Goal: Information Seeking & Learning: Learn about a topic

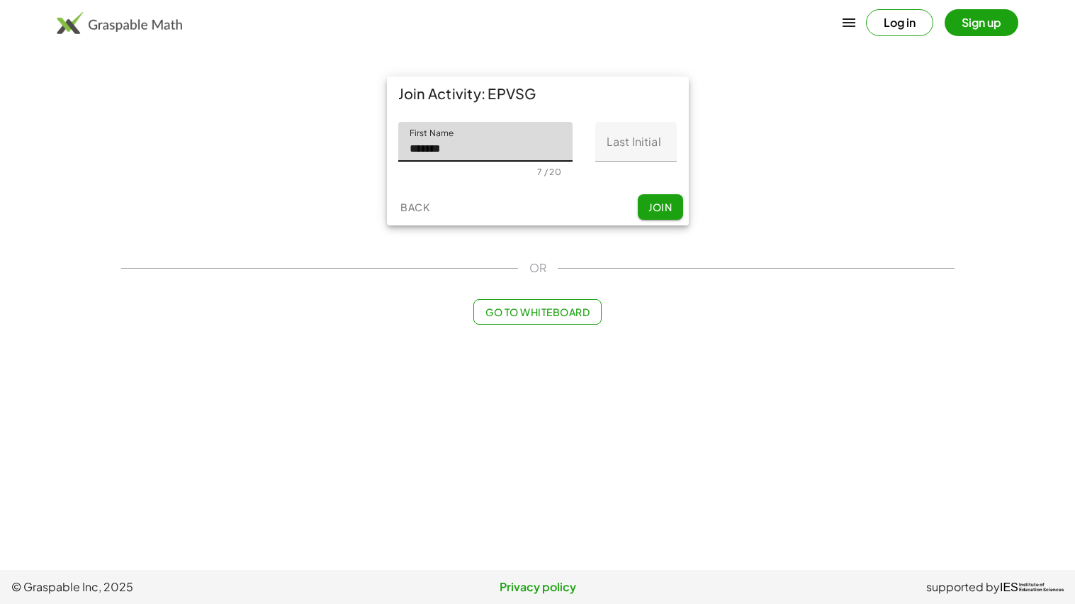
type input "*******"
click at [637, 143] on input "Last Initial" at bounding box center [637, 142] width 82 height 40
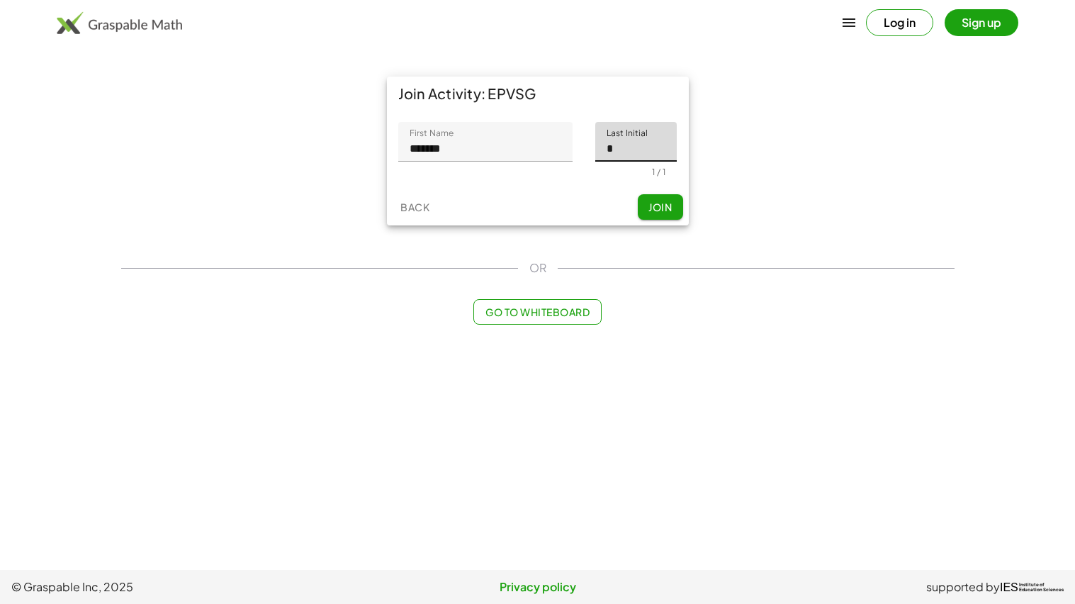
type input "*"
click at [652, 201] on span "Join" at bounding box center [660, 207] width 23 height 13
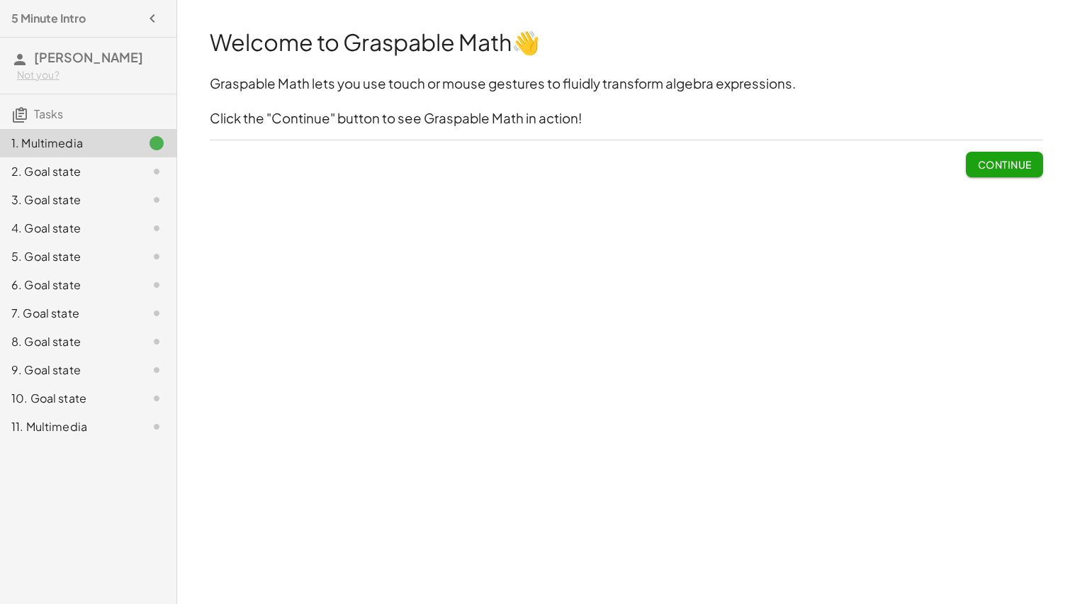
click at [1017, 168] on span "Continue" at bounding box center [1005, 164] width 54 height 13
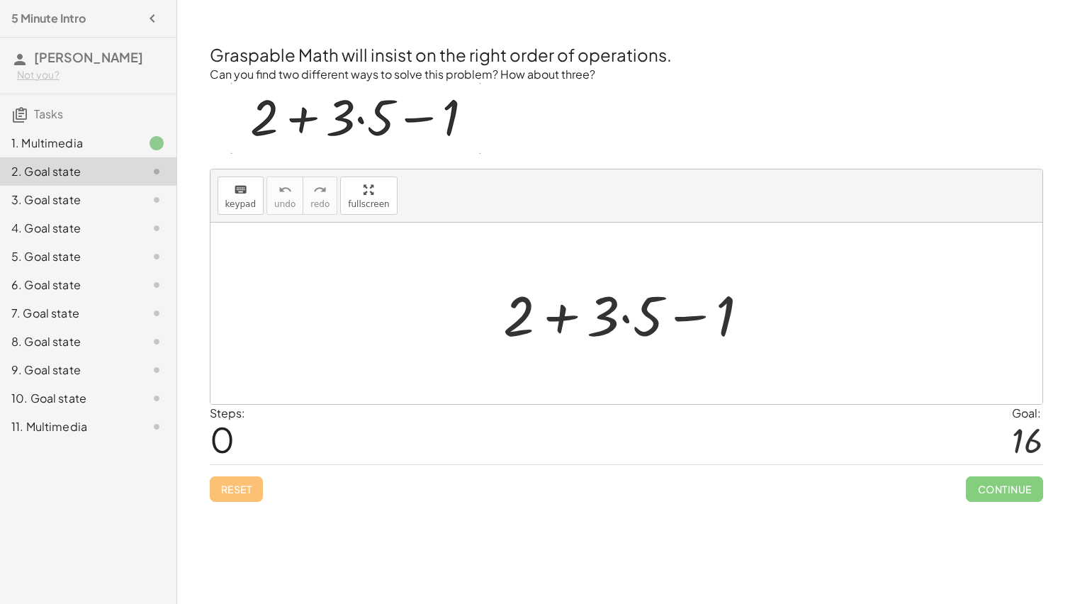
click at [624, 319] on div at bounding box center [632, 313] width 272 height 73
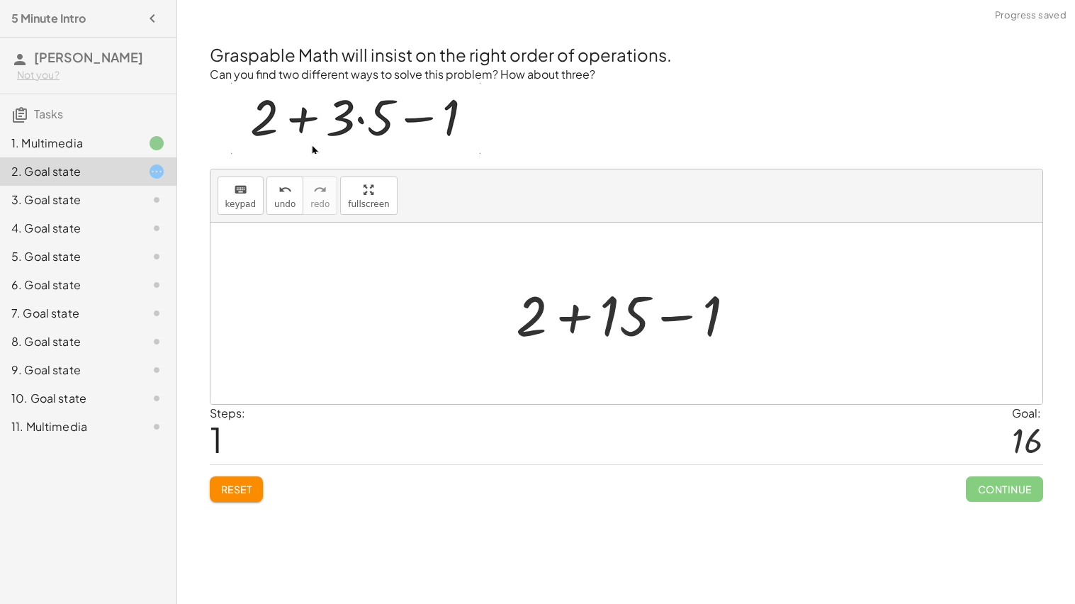
click at [575, 318] on div at bounding box center [632, 313] width 246 height 73
click at [625, 319] on div at bounding box center [632, 313] width 157 height 73
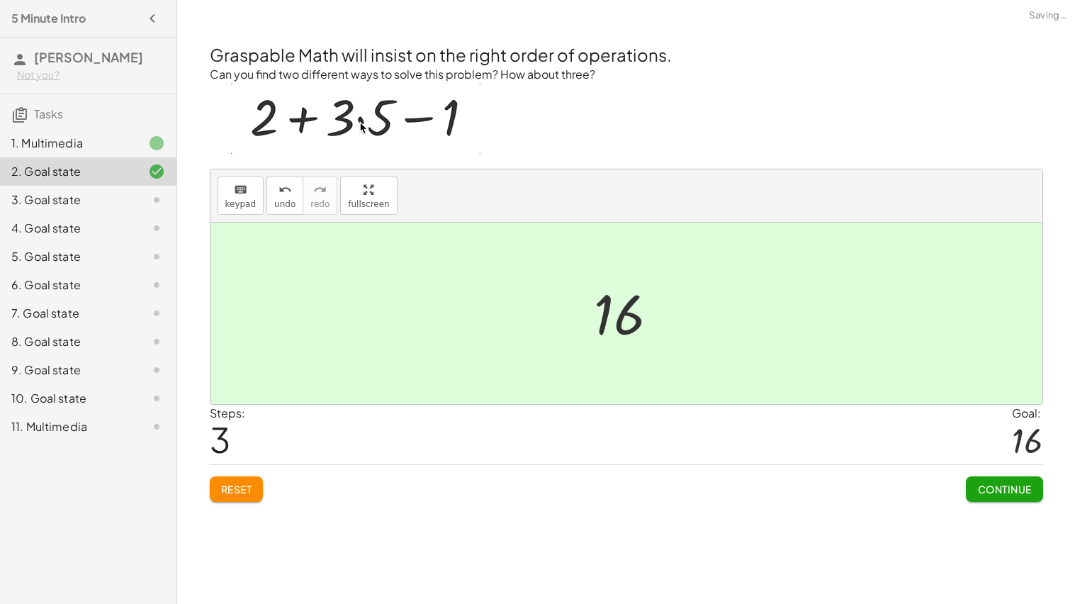
click at [1010, 487] on span "Continue" at bounding box center [1005, 489] width 54 height 13
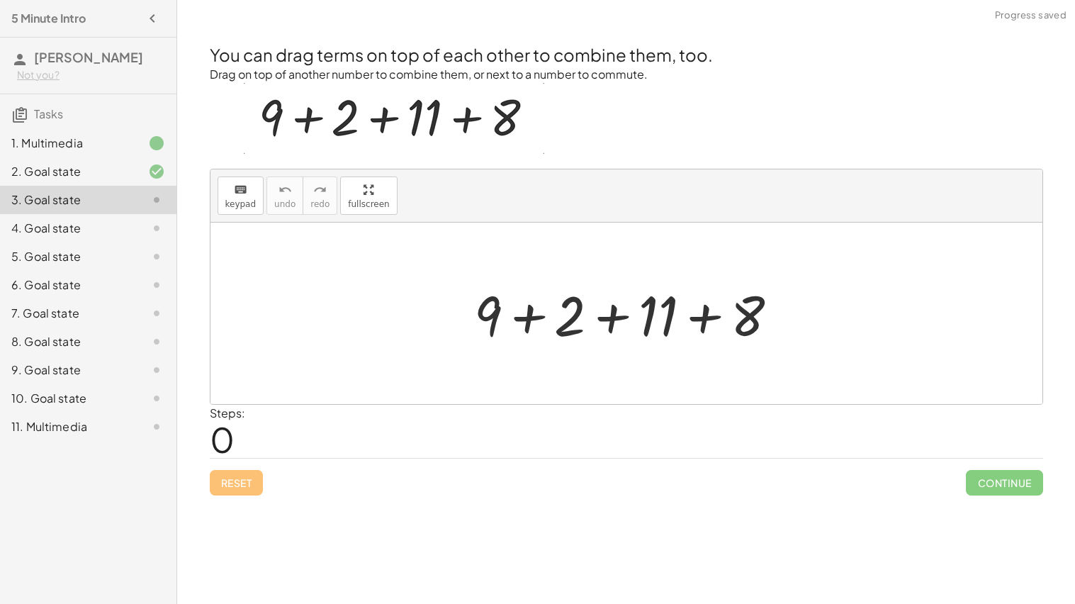
click at [534, 318] on div at bounding box center [632, 313] width 330 height 73
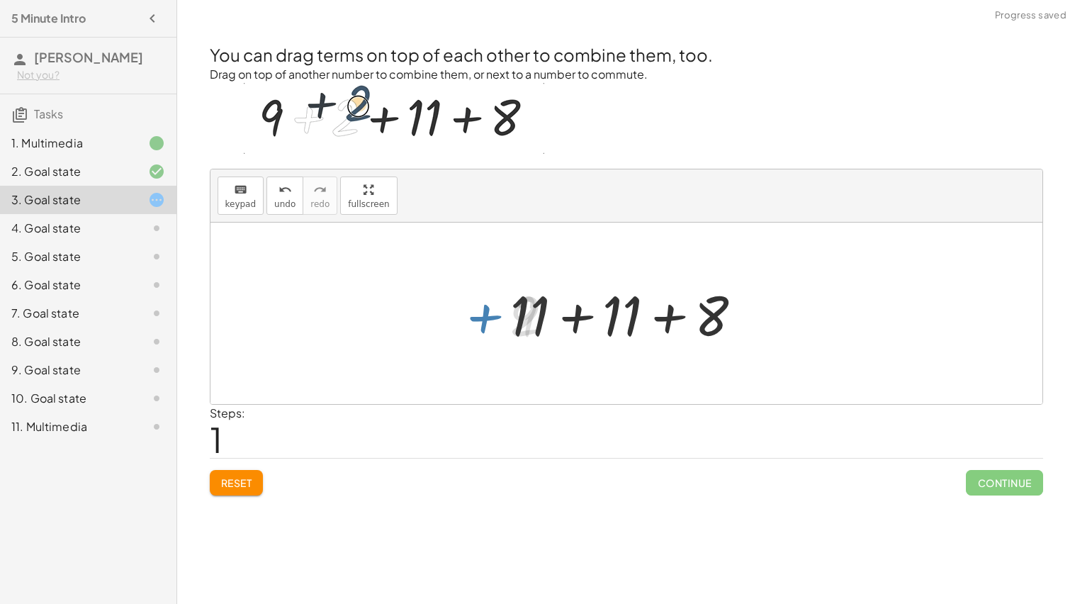
click at [534, 317] on div at bounding box center [631, 313] width 257 height 73
click at [574, 319] on div at bounding box center [631, 313] width 257 height 73
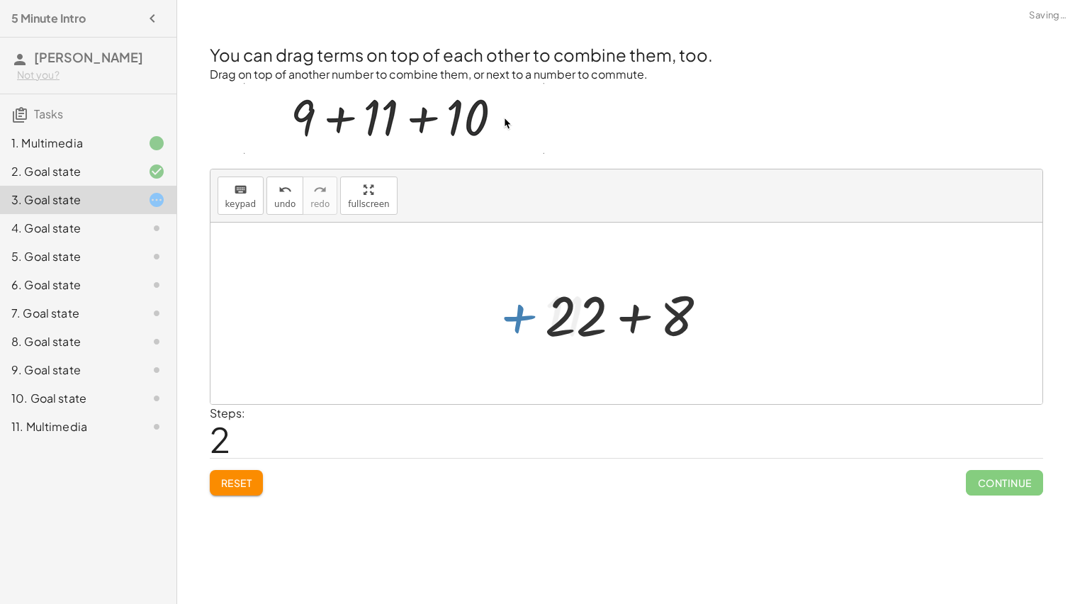
click at [582, 316] on div at bounding box center [632, 313] width 189 height 73
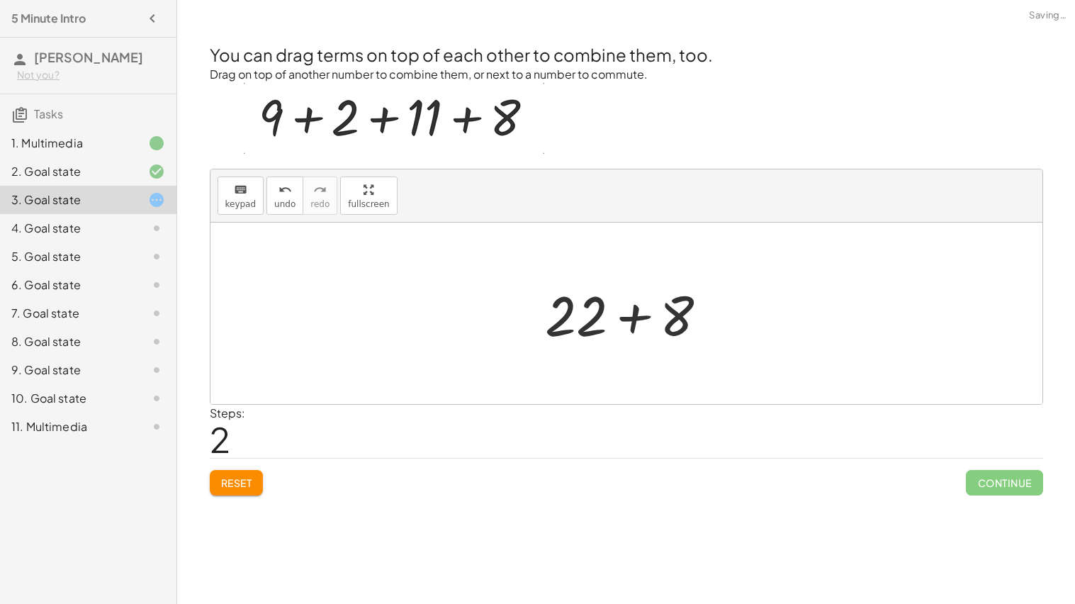
click at [617, 317] on div at bounding box center [632, 313] width 189 height 73
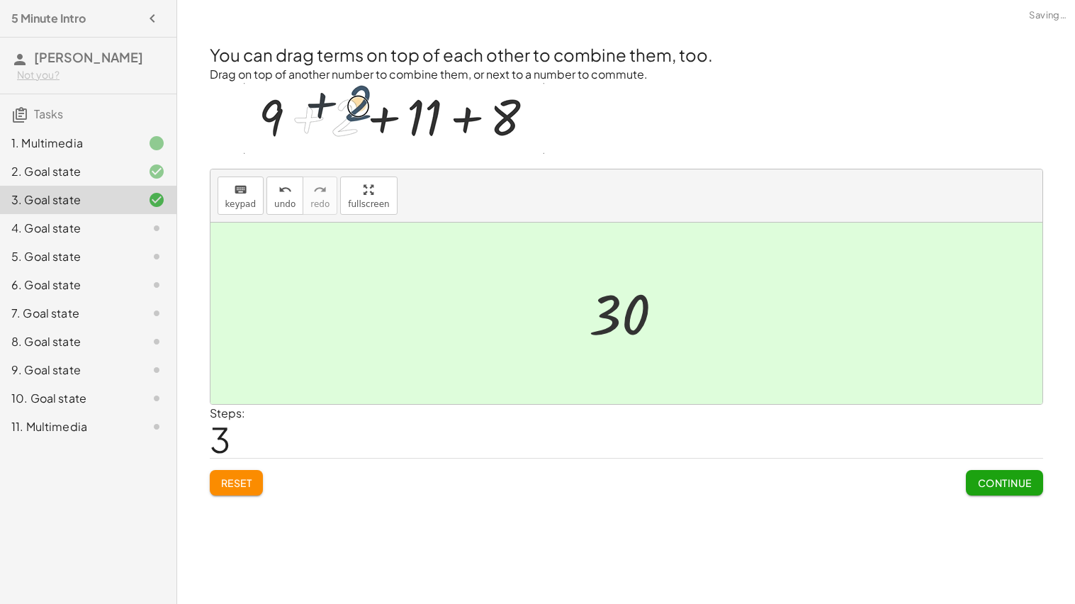
click at [980, 479] on span "Continue" at bounding box center [1005, 482] width 54 height 13
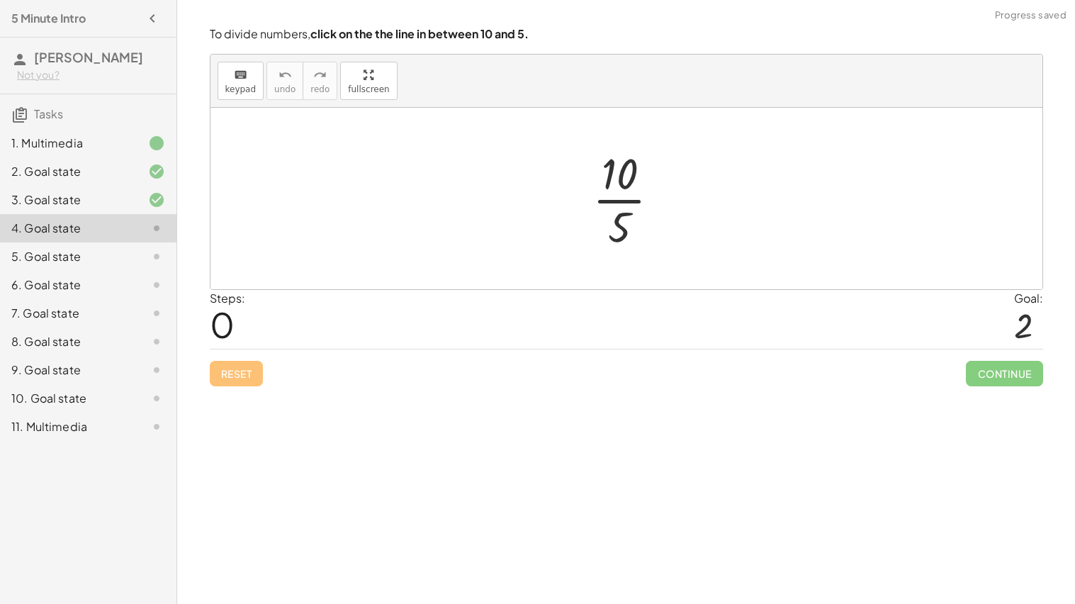
click at [616, 193] on div at bounding box center [633, 198] width 94 height 109
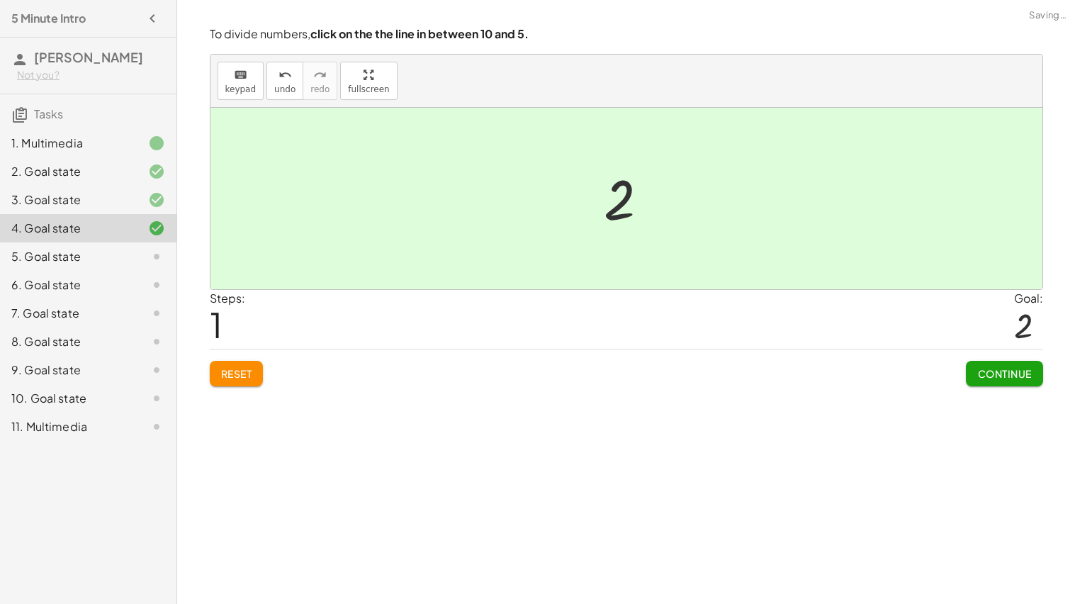
click at [1006, 382] on button "Continue" at bounding box center [1004, 374] width 77 height 26
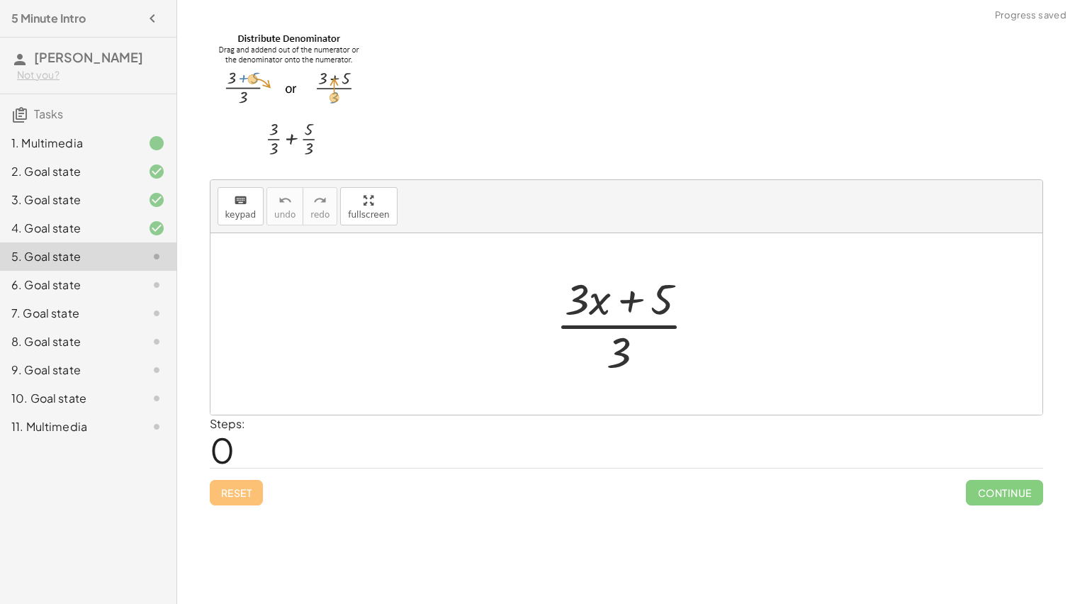
click at [619, 306] on div at bounding box center [632, 323] width 166 height 109
click at [615, 346] on div at bounding box center [632, 323] width 166 height 109
click at [659, 311] on div at bounding box center [632, 323] width 166 height 109
click at [660, 304] on div at bounding box center [632, 323] width 166 height 109
click at [620, 341] on div at bounding box center [632, 323] width 166 height 109
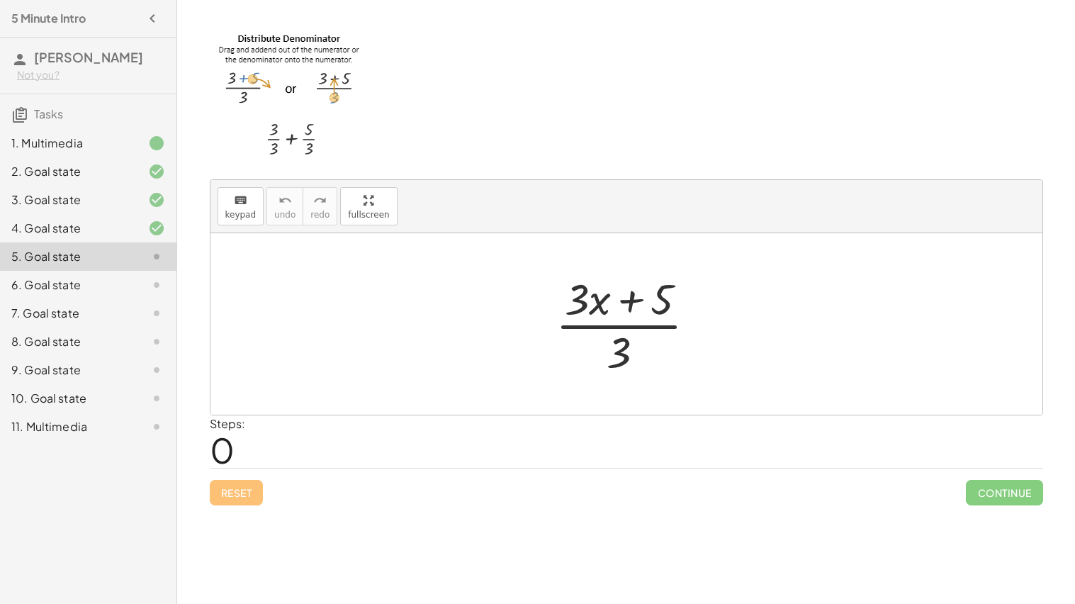
click at [628, 307] on div at bounding box center [632, 323] width 166 height 109
click at [578, 301] on div at bounding box center [632, 323] width 166 height 109
click at [625, 349] on div at bounding box center [632, 323] width 166 height 109
click at [624, 348] on div at bounding box center [632, 323] width 166 height 109
click at [578, 296] on div at bounding box center [632, 323] width 166 height 109
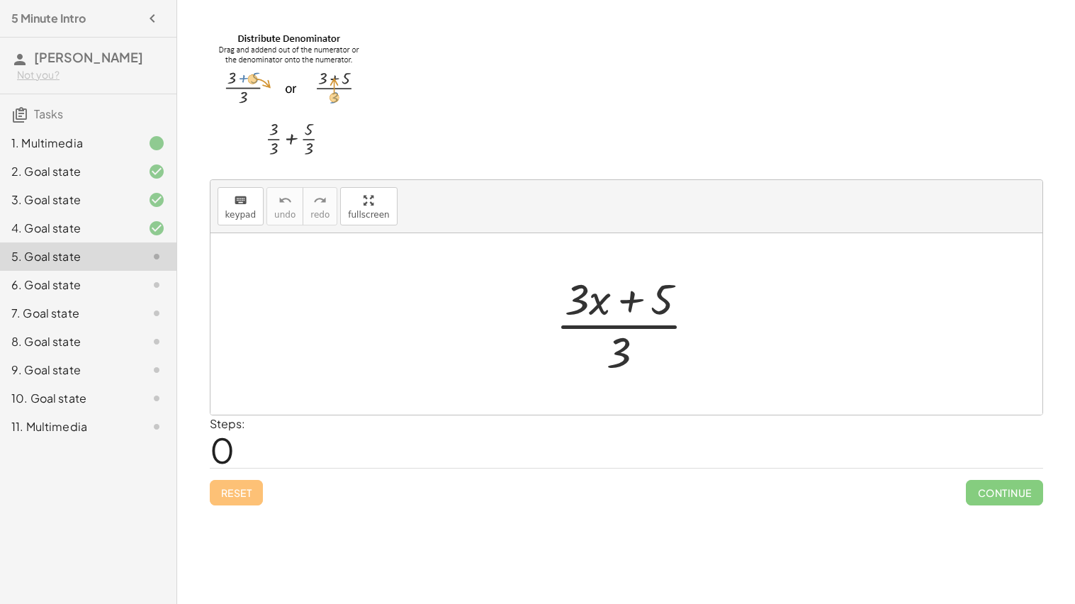
click at [652, 334] on div at bounding box center [632, 323] width 166 height 109
click at [659, 303] on div at bounding box center [632, 323] width 166 height 109
click at [645, 327] on div at bounding box center [632, 323] width 166 height 109
click at [622, 340] on div at bounding box center [632, 323] width 166 height 109
drag, startPoint x: 661, startPoint y: 295, endPoint x: 630, endPoint y: 335, distance: 50.5
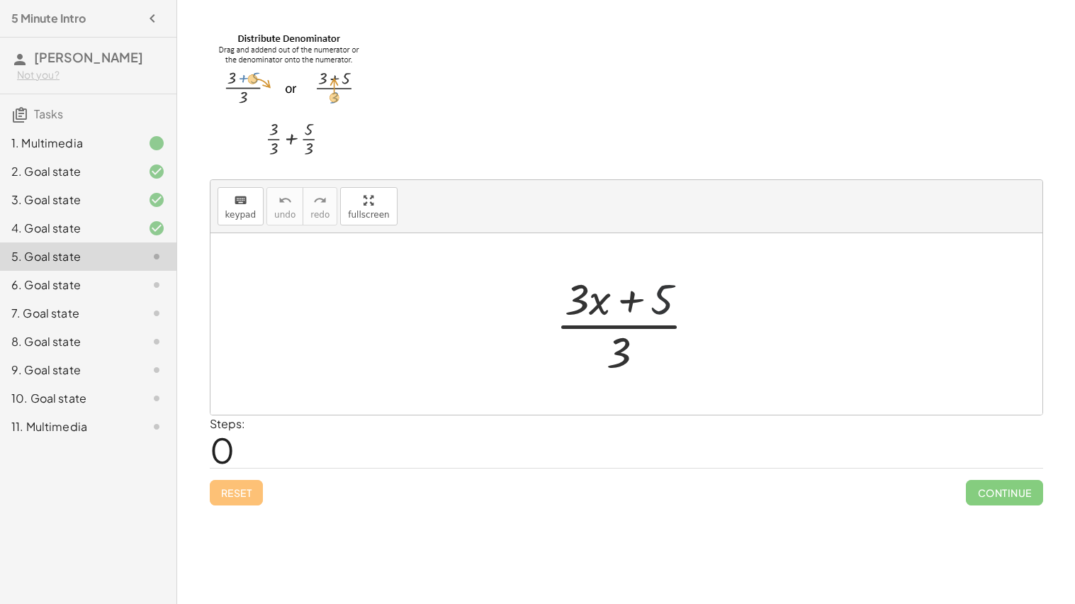
click at [630, 335] on div at bounding box center [632, 323] width 166 height 109
drag, startPoint x: 660, startPoint y: 305, endPoint x: 643, endPoint y: 363, distance: 60.6
click at [643, 363] on div at bounding box center [632, 323] width 166 height 109
drag, startPoint x: 659, startPoint y: 298, endPoint x: 595, endPoint y: 374, distance: 99.0
click at [595, 374] on div at bounding box center [632, 323] width 166 height 109
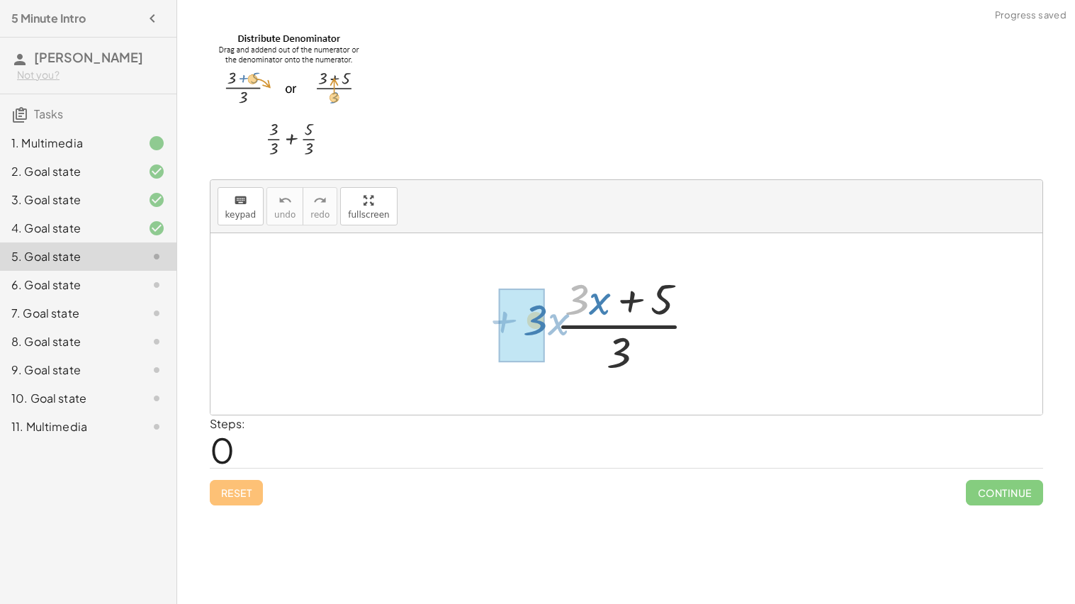
drag, startPoint x: 588, startPoint y: 304, endPoint x: 543, endPoint y: 325, distance: 49.8
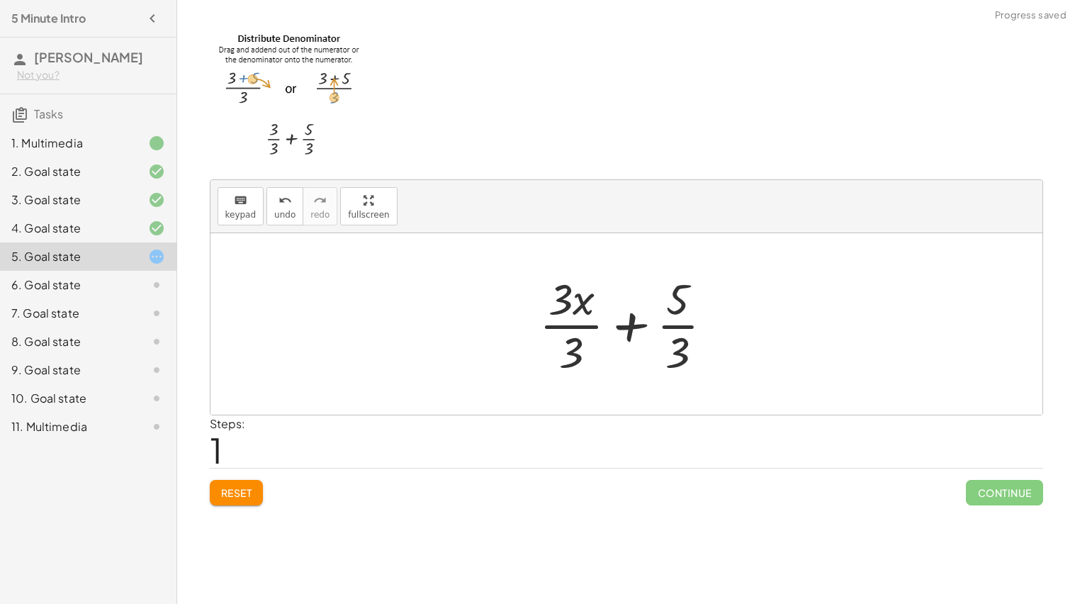
click at [633, 324] on div at bounding box center [631, 323] width 199 height 109
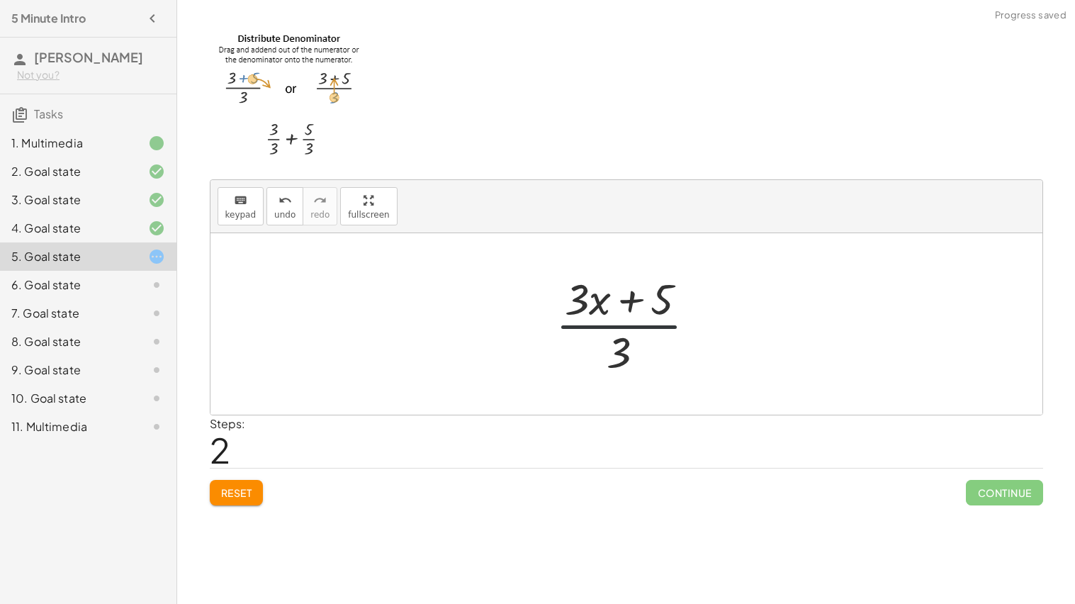
drag, startPoint x: 617, startPoint y: 338, endPoint x: 633, endPoint y: 340, distance: 16.4
click at [633, 340] on div at bounding box center [632, 323] width 166 height 109
drag, startPoint x: 586, startPoint y: 298, endPoint x: 599, endPoint y: 357, distance: 60.9
click at [599, 357] on div at bounding box center [632, 323] width 166 height 109
drag, startPoint x: 603, startPoint y: 288, endPoint x: 536, endPoint y: 344, distance: 87.6
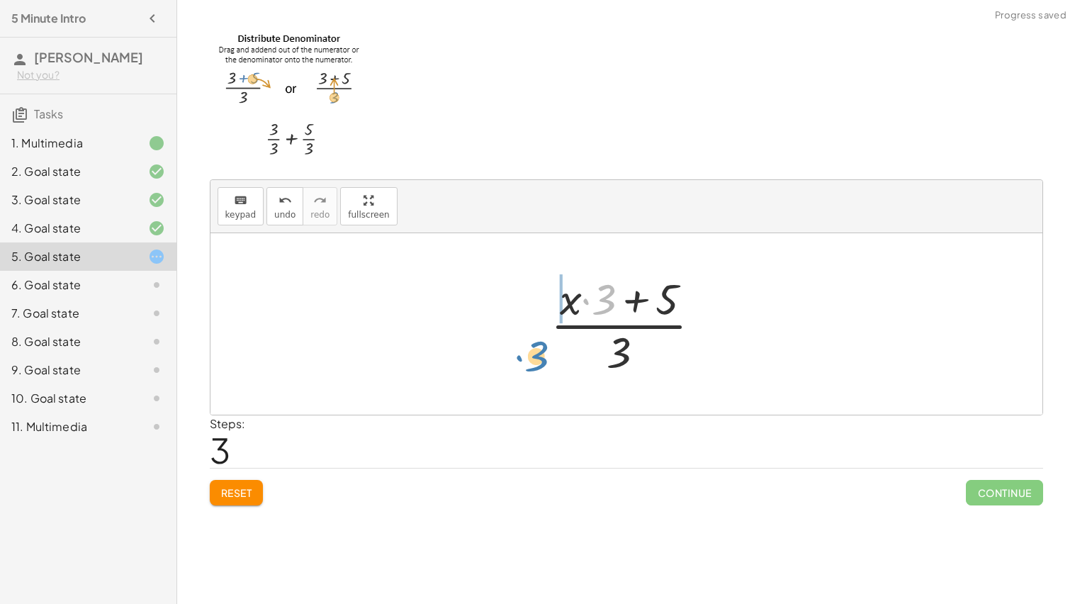
click at [536, 344] on div "· ( + · 3 · x + 5 ) · 3 + · 3 · x · 3 + · 5 · 3 · ( + · 3 · x + 5 ) · 3 · 3 · 3…" at bounding box center [627, 324] width 194 height 116
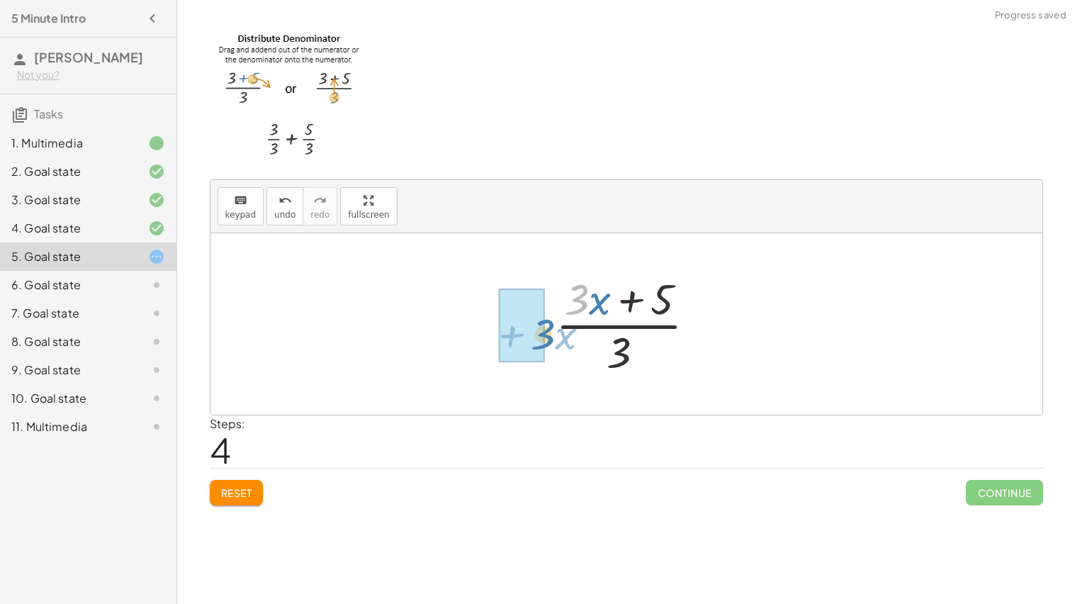
drag, startPoint x: 582, startPoint y: 286, endPoint x: 542, endPoint y: 322, distance: 54.2
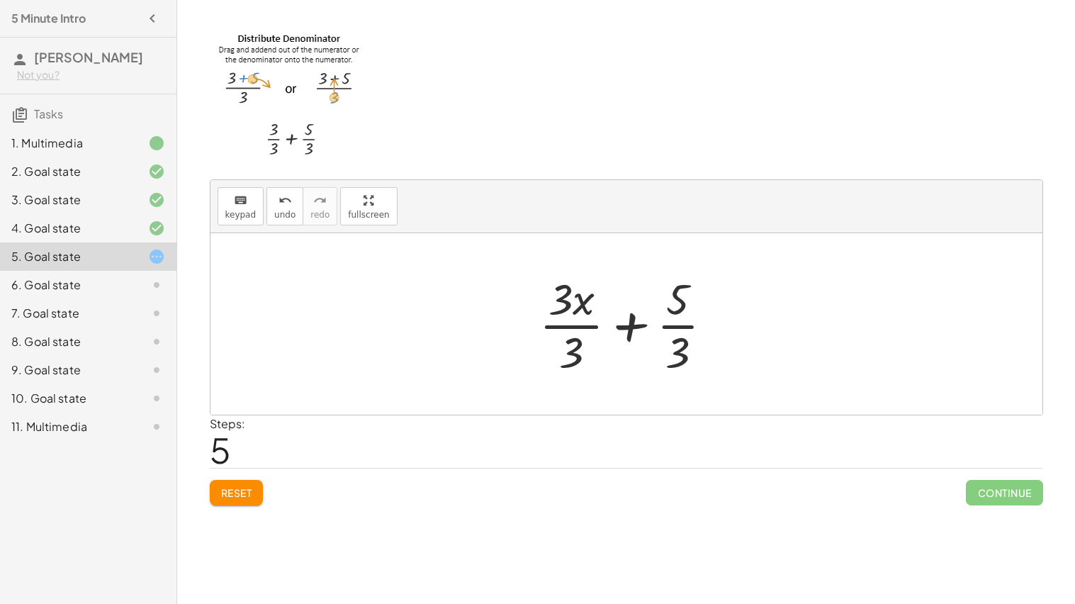
click at [627, 326] on div at bounding box center [631, 323] width 199 height 109
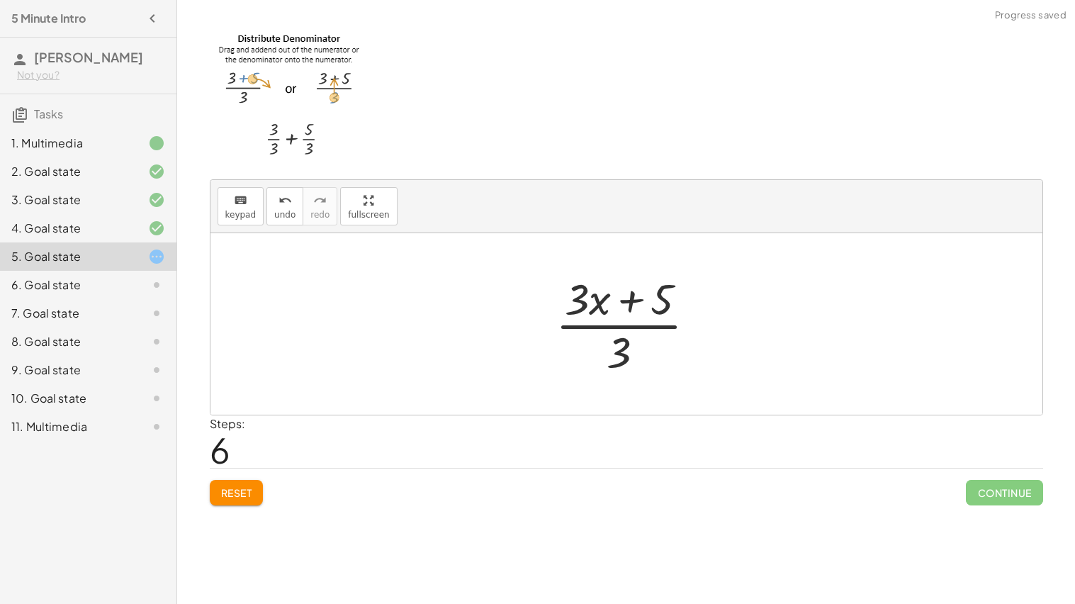
click at [628, 307] on div at bounding box center [632, 323] width 166 height 109
drag, startPoint x: 620, startPoint y: 345, endPoint x: 532, endPoint y: 304, distance: 96.8
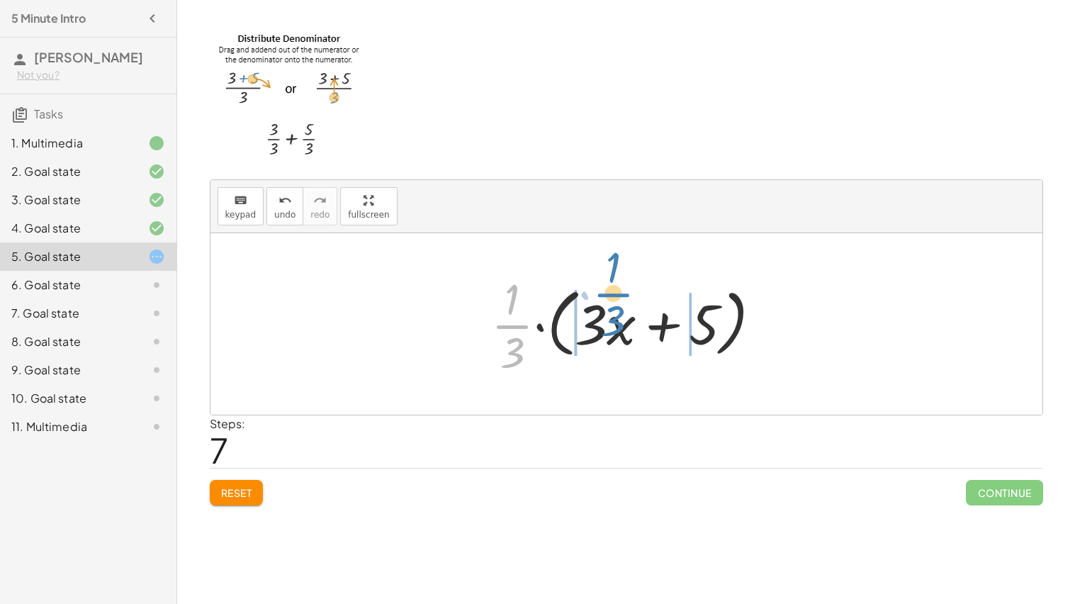
drag, startPoint x: 514, startPoint y: 315, endPoint x: 621, endPoint y: 290, distance: 110.0
click at [621, 290] on div at bounding box center [632, 323] width 296 height 109
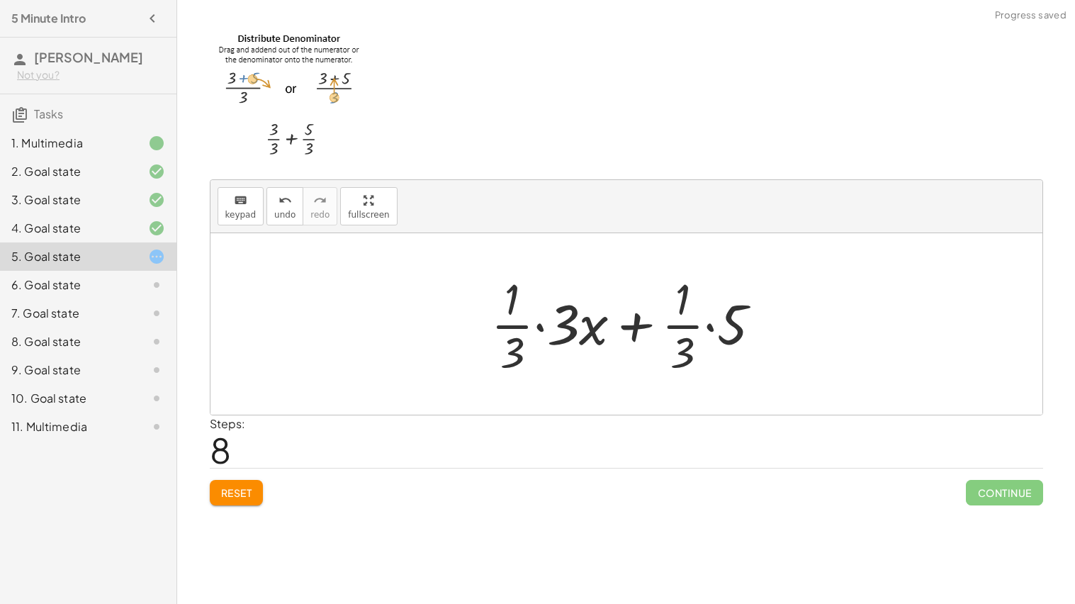
click at [695, 336] on div at bounding box center [632, 323] width 296 height 109
click at [710, 325] on div at bounding box center [632, 323] width 296 height 109
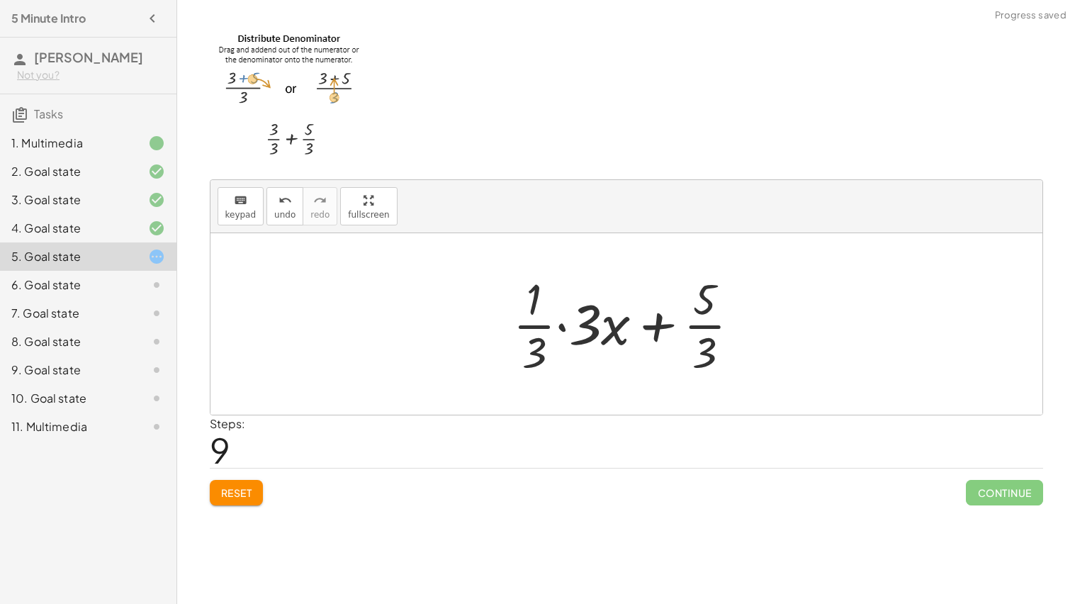
click at [569, 325] on div at bounding box center [632, 323] width 252 height 109
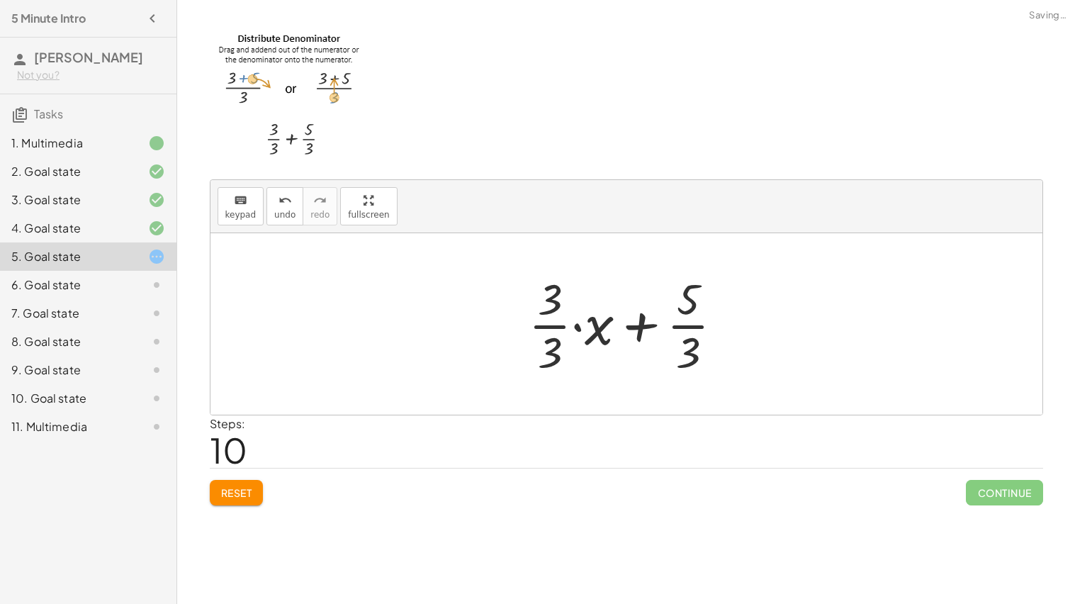
click at [578, 325] on div at bounding box center [632, 323] width 220 height 109
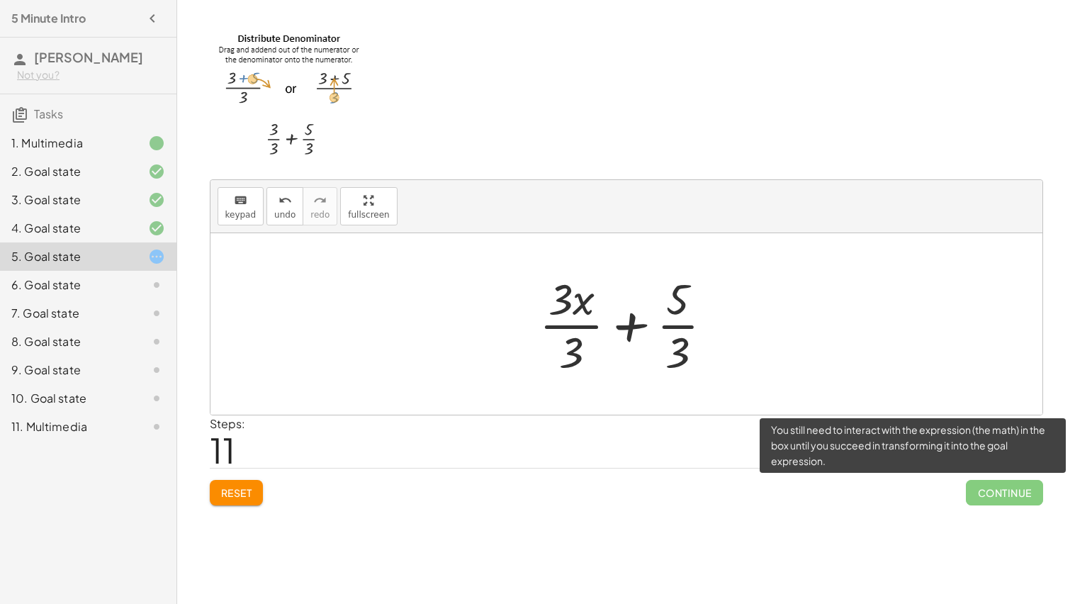
click at [1013, 491] on span "Continue" at bounding box center [1004, 493] width 77 height 26
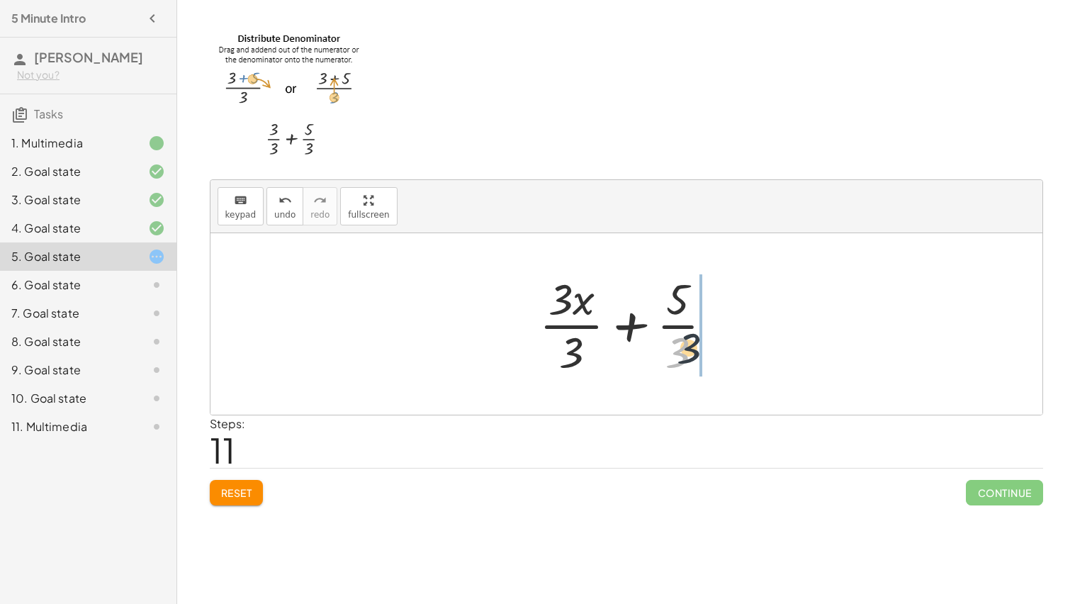
drag, startPoint x: 681, startPoint y: 354, endPoint x: 736, endPoint y: 318, distance: 66.1
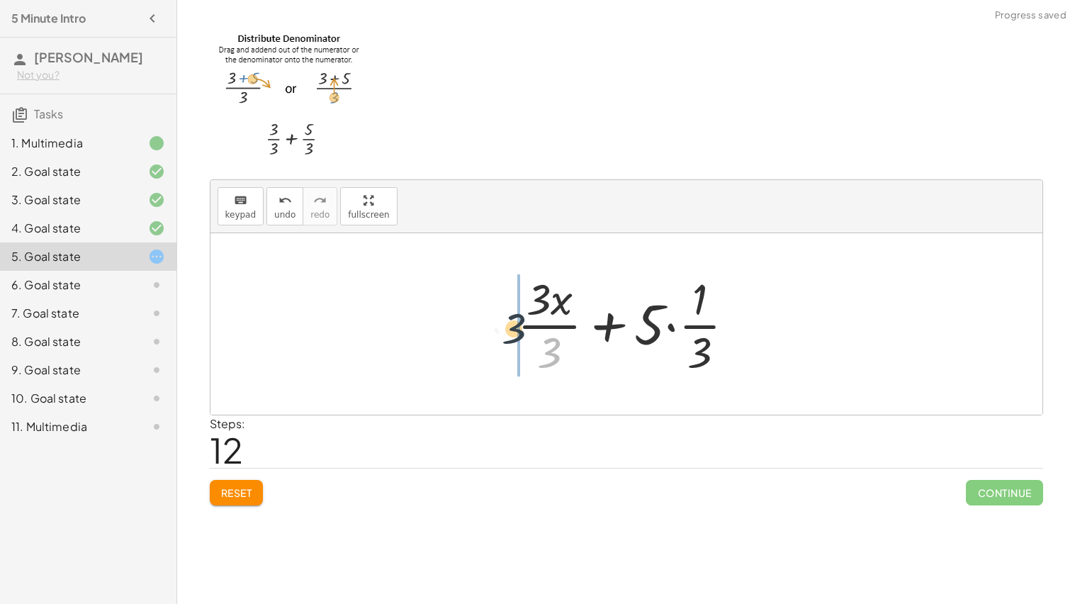
drag, startPoint x: 544, startPoint y: 348, endPoint x: 494, endPoint y: 314, distance: 60.2
click at [494, 314] on div "· ( + · 3 · x + 5 ) · 3 + · 3 · x · 3 + · 5 · 3 · ( + · 3 · x + 5 ) · 3 · ( + ·…" at bounding box center [627, 323] width 832 height 181
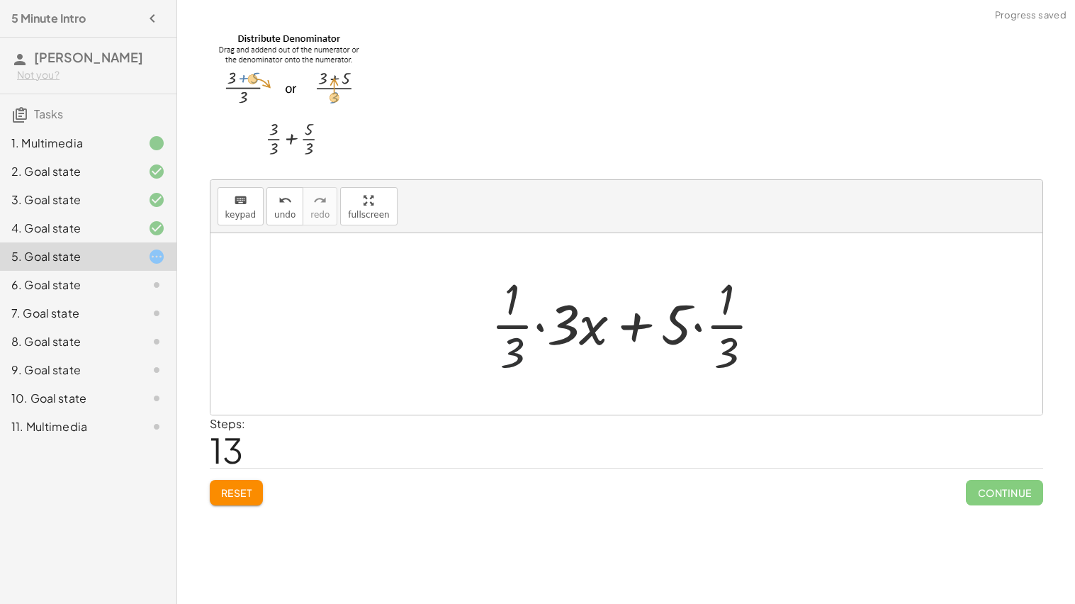
drag, startPoint x: 509, startPoint y: 349, endPoint x: 591, endPoint y: 359, distance: 82.9
click at [591, 359] on div at bounding box center [632, 323] width 296 height 109
click at [96, 290] on div "6. Goal state" at bounding box center [68, 284] width 114 height 17
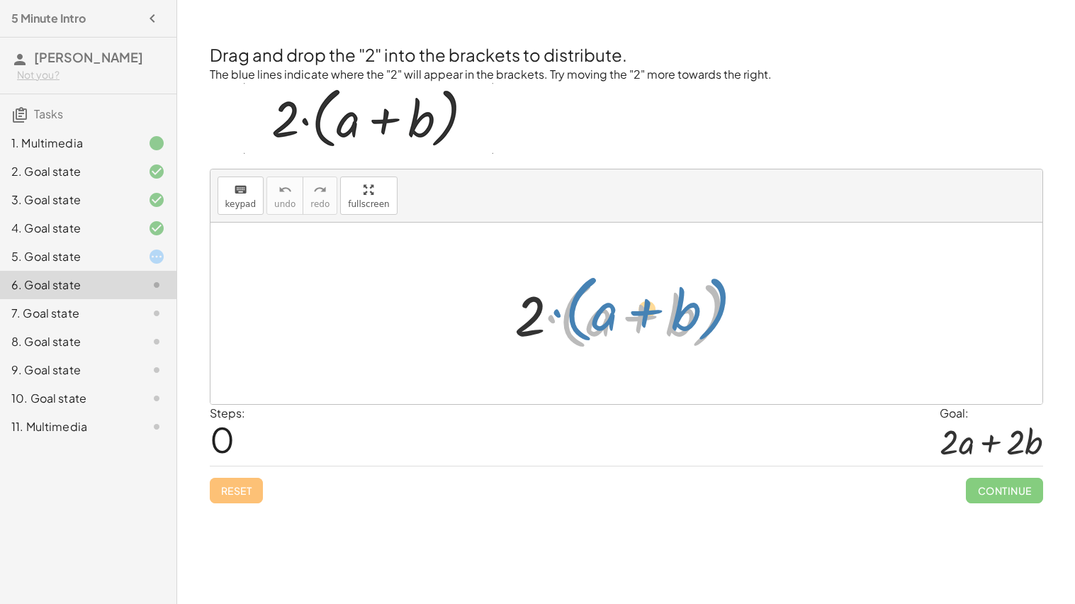
click at [548, 319] on div at bounding box center [632, 314] width 249 height 82
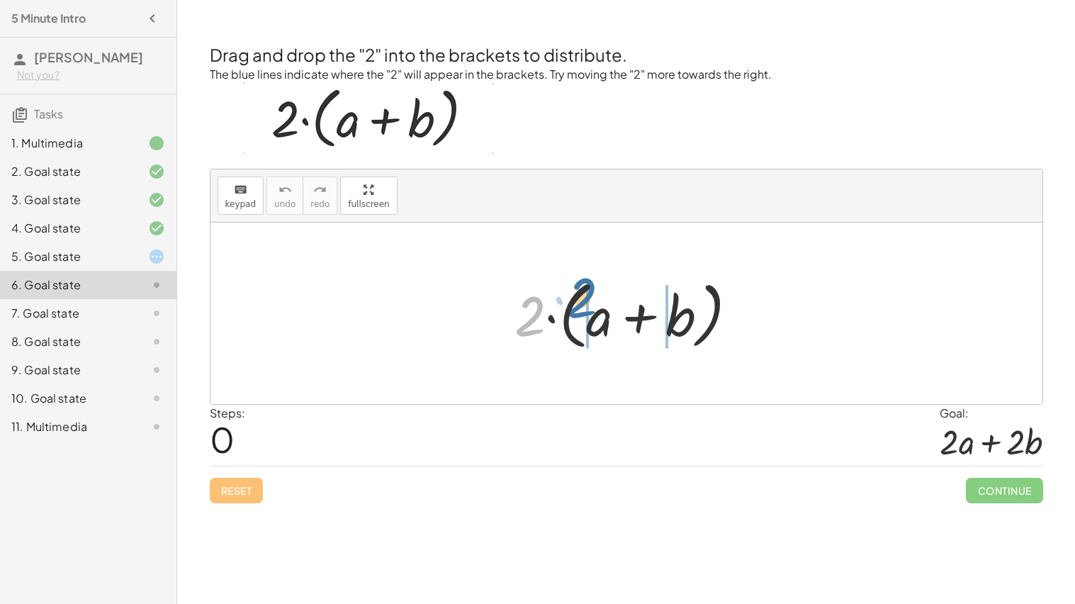
drag, startPoint x: 530, startPoint y: 318, endPoint x: 591, endPoint y: 305, distance: 61.6
click at [591, 305] on div at bounding box center [632, 314] width 249 height 82
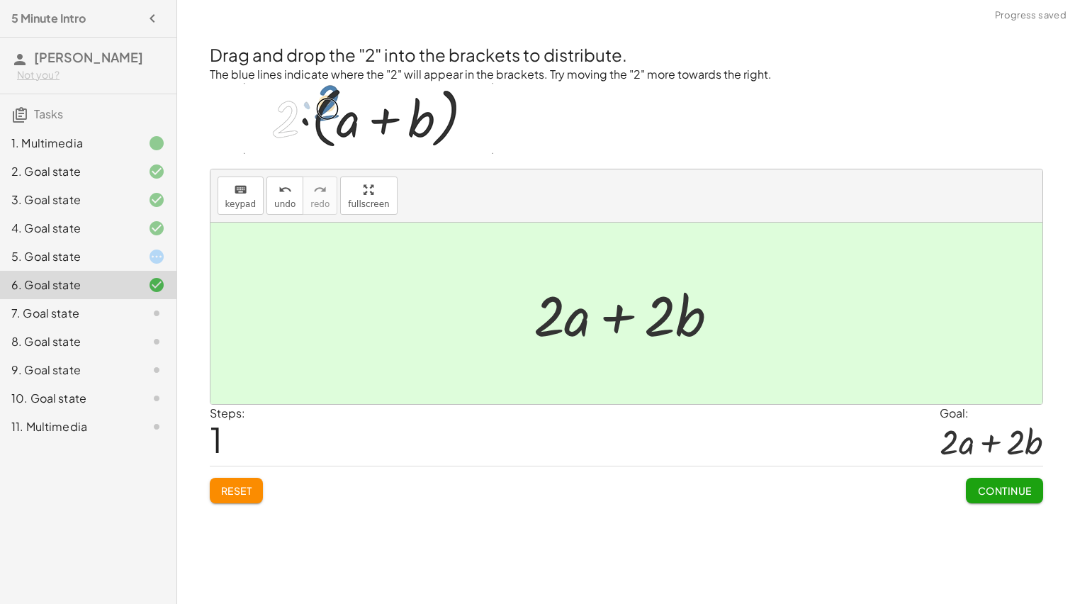
click at [988, 490] on span "Continue" at bounding box center [1005, 490] width 54 height 13
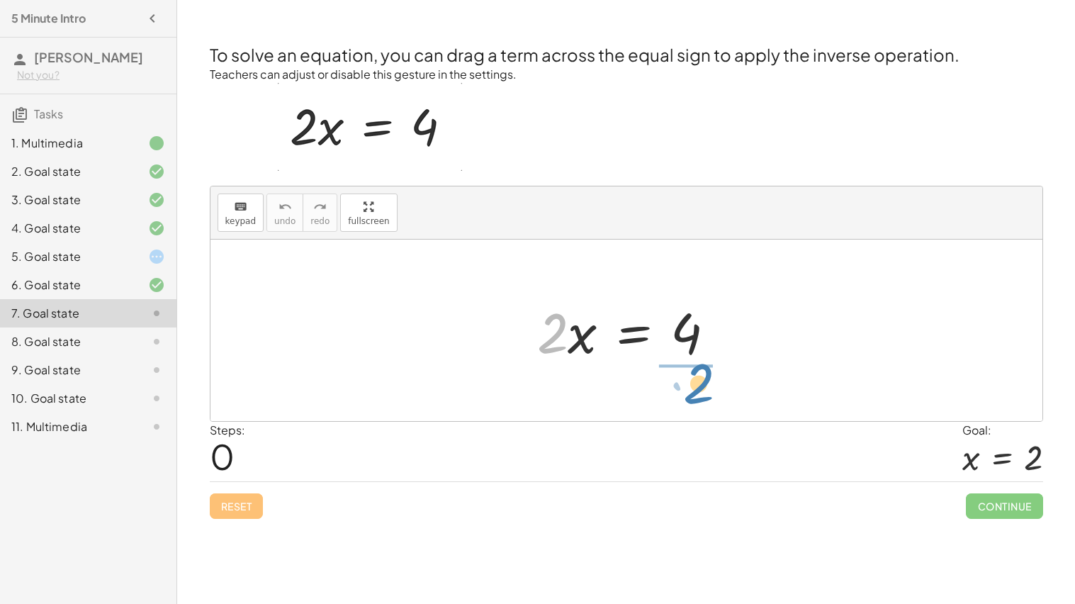
drag, startPoint x: 554, startPoint y: 332, endPoint x: 715, endPoint y: 380, distance: 167.8
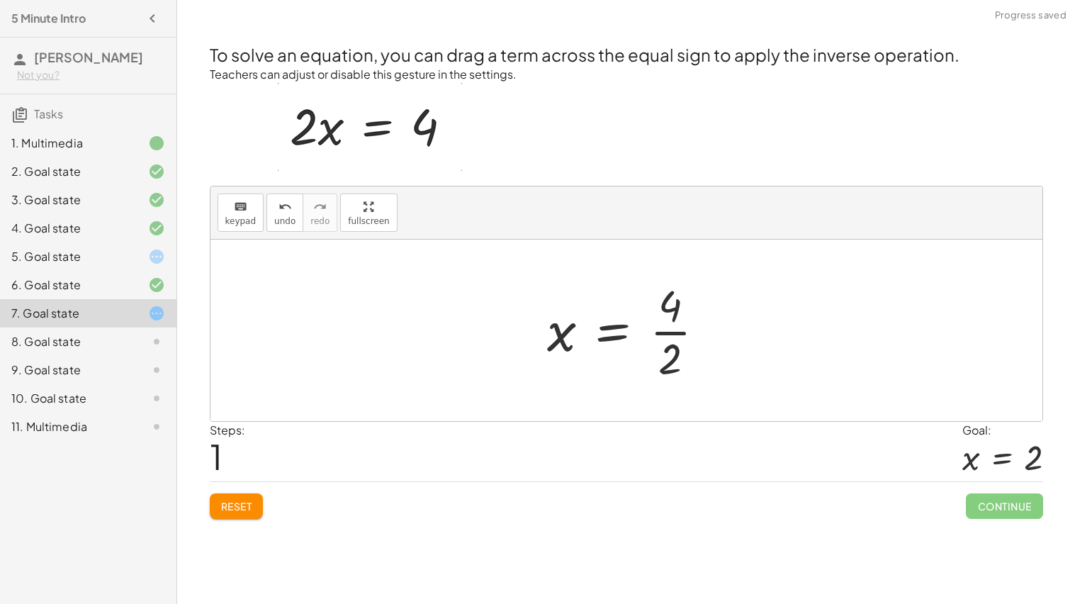
click at [680, 331] on div at bounding box center [632, 330] width 184 height 109
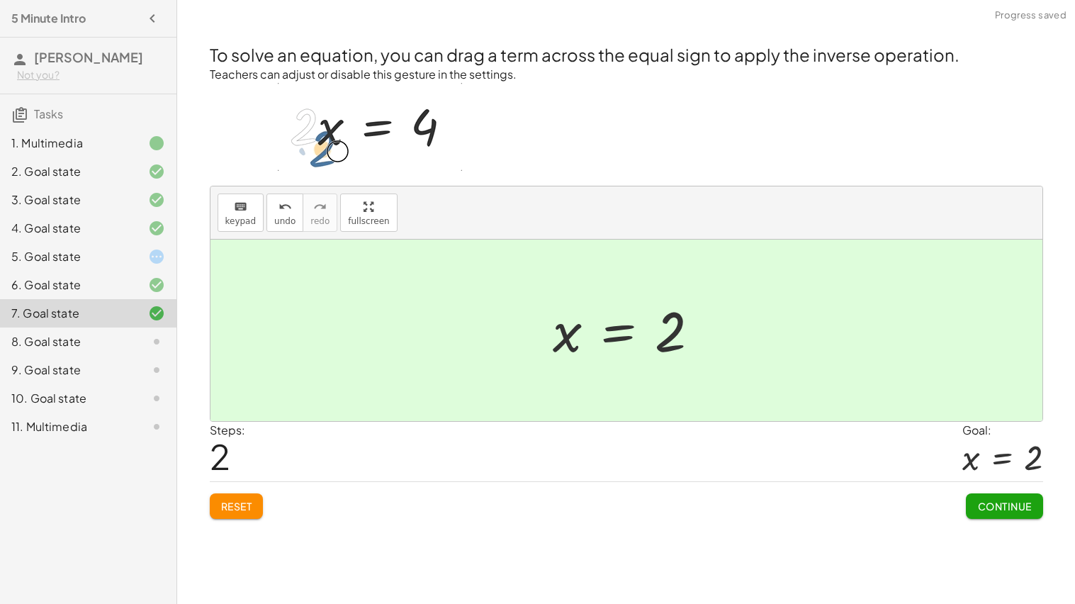
click at [991, 508] on span "Continue" at bounding box center [1005, 506] width 54 height 13
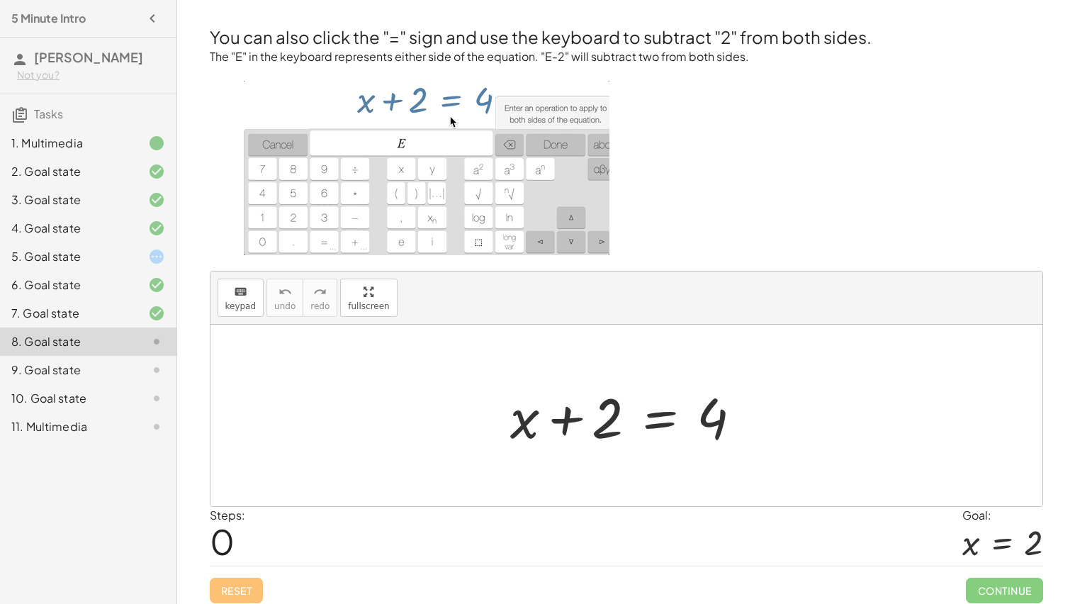
click at [571, 418] on div at bounding box center [631, 415] width 257 height 73
click at [652, 411] on div at bounding box center [631, 415] width 257 height 73
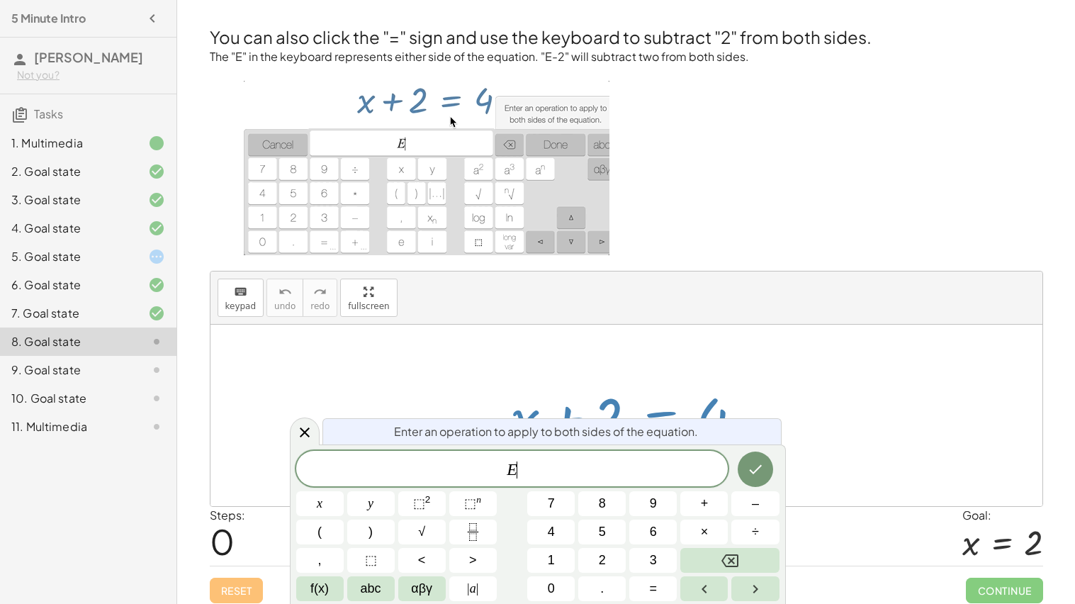
click at [659, 410] on div at bounding box center [631, 415] width 257 height 73
click at [771, 406] on div at bounding box center [627, 415] width 832 height 181
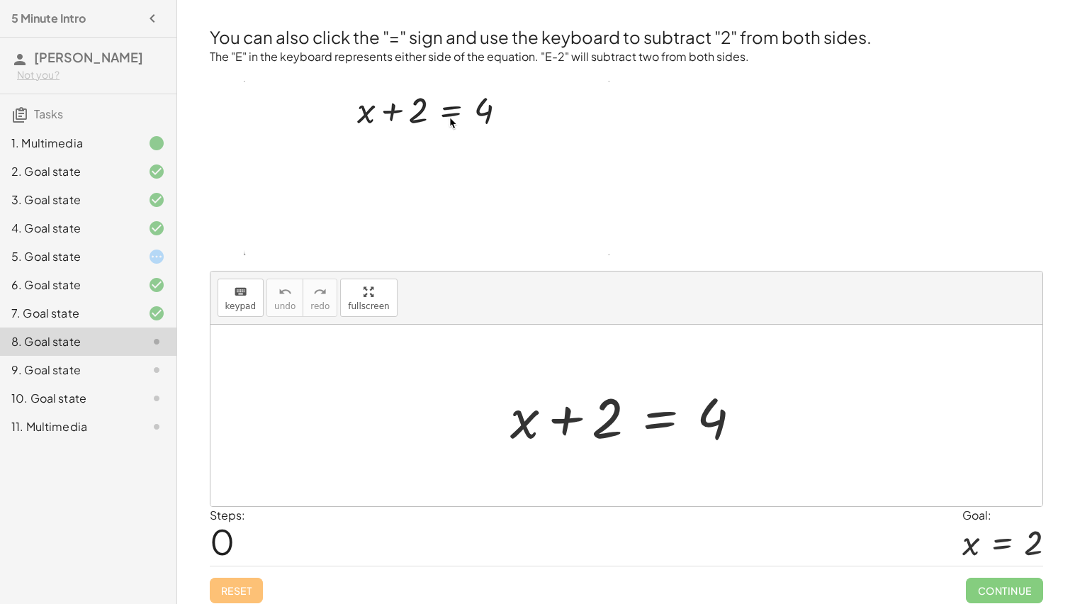
click at [656, 427] on div at bounding box center [631, 415] width 257 height 73
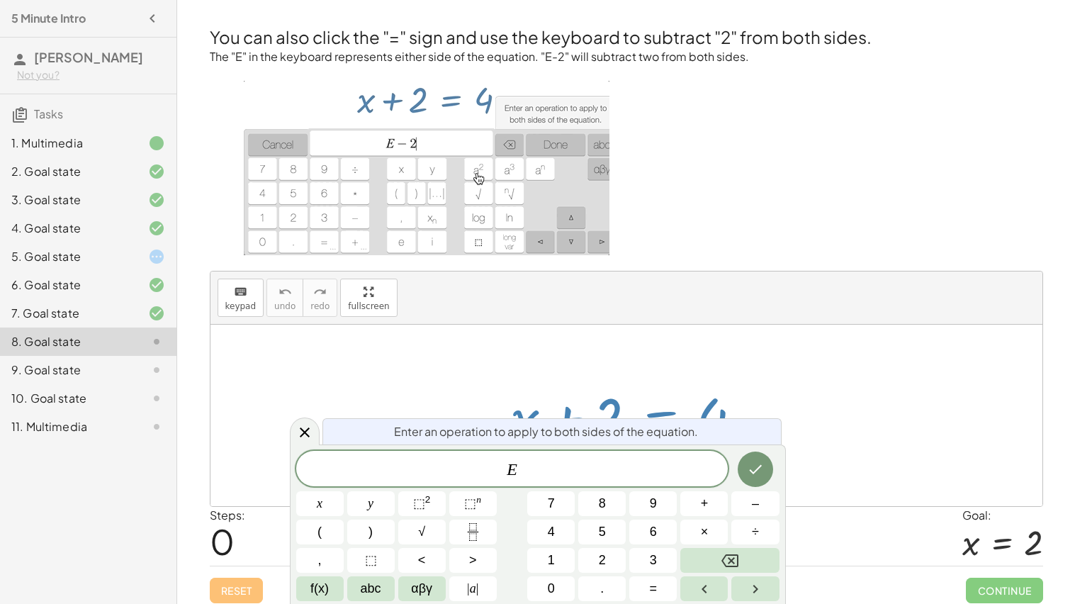
click at [659, 392] on div at bounding box center [631, 415] width 257 height 73
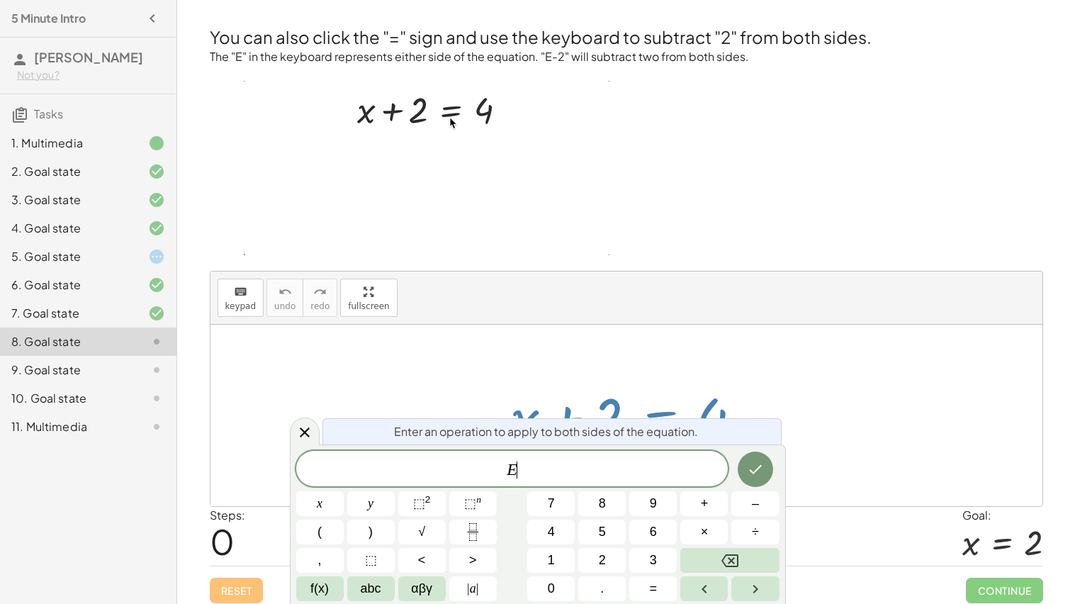
click at [654, 363] on div at bounding box center [627, 415] width 832 height 181
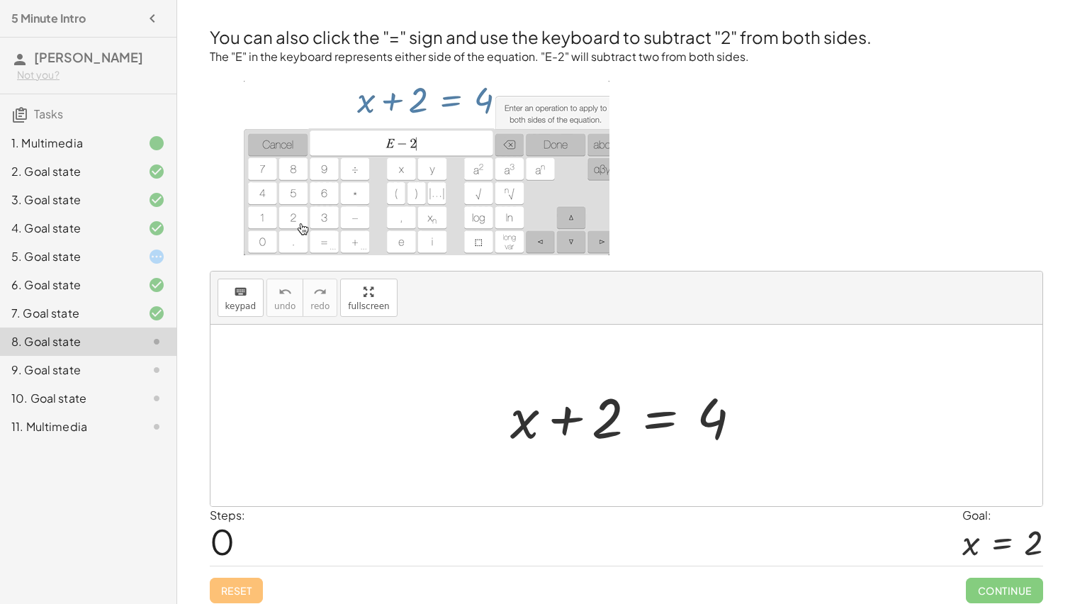
click at [532, 418] on div at bounding box center [631, 415] width 257 height 73
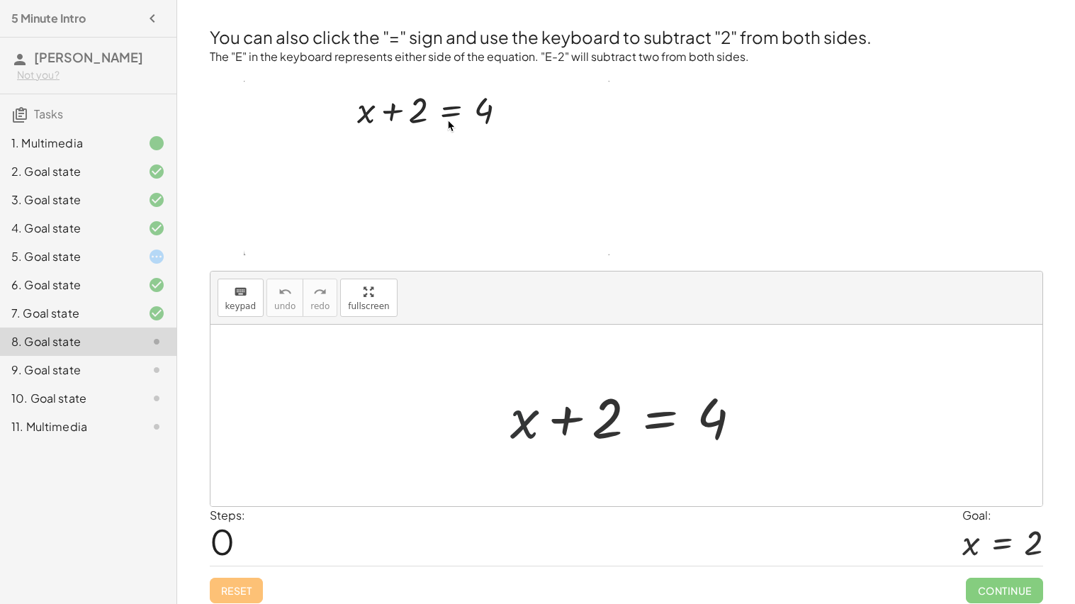
click at [526, 423] on div at bounding box center [631, 415] width 257 height 73
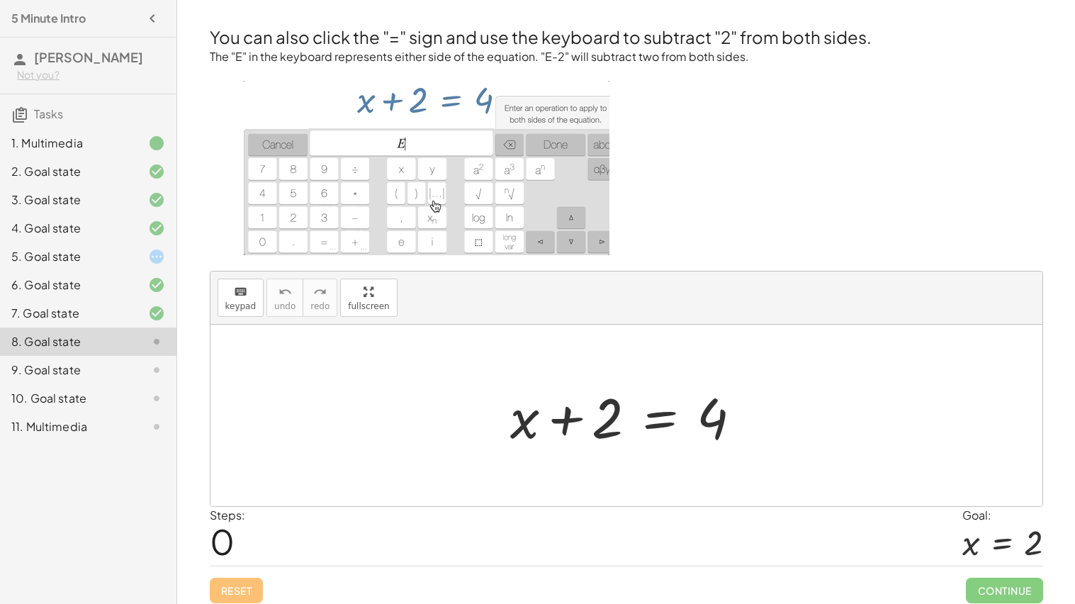
click at [605, 425] on div at bounding box center [631, 415] width 257 height 73
click at [574, 418] on div at bounding box center [631, 415] width 257 height 73
drag, startPoint x: 606, startPoint y: 422, endPoint x: 727, endPoint y: 472, distance: 130.6
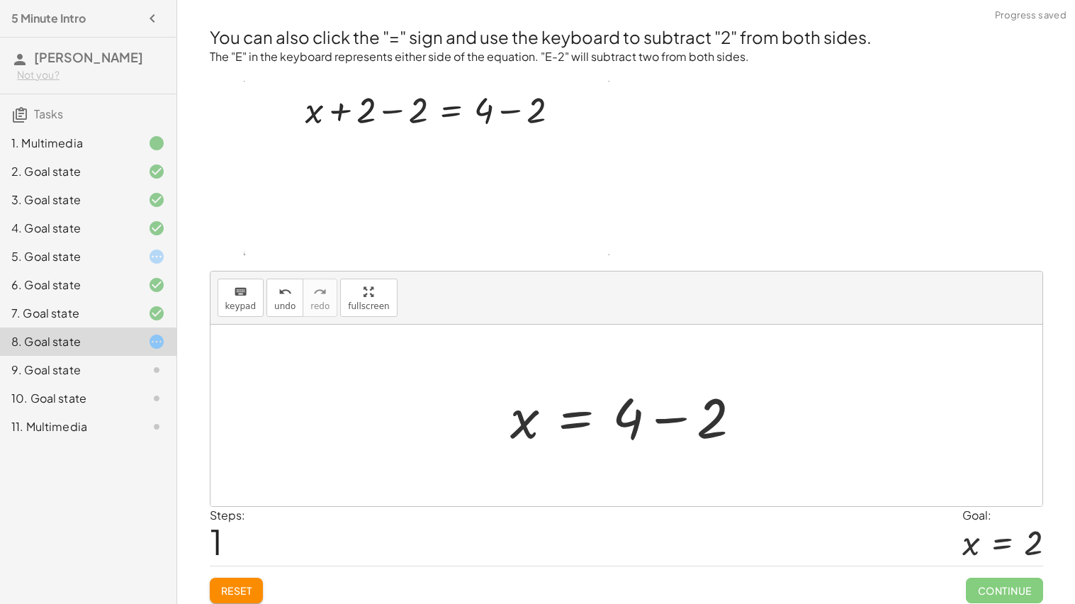
click at [678, 423] on div at bounding box center [631, 415] width 257 height 73
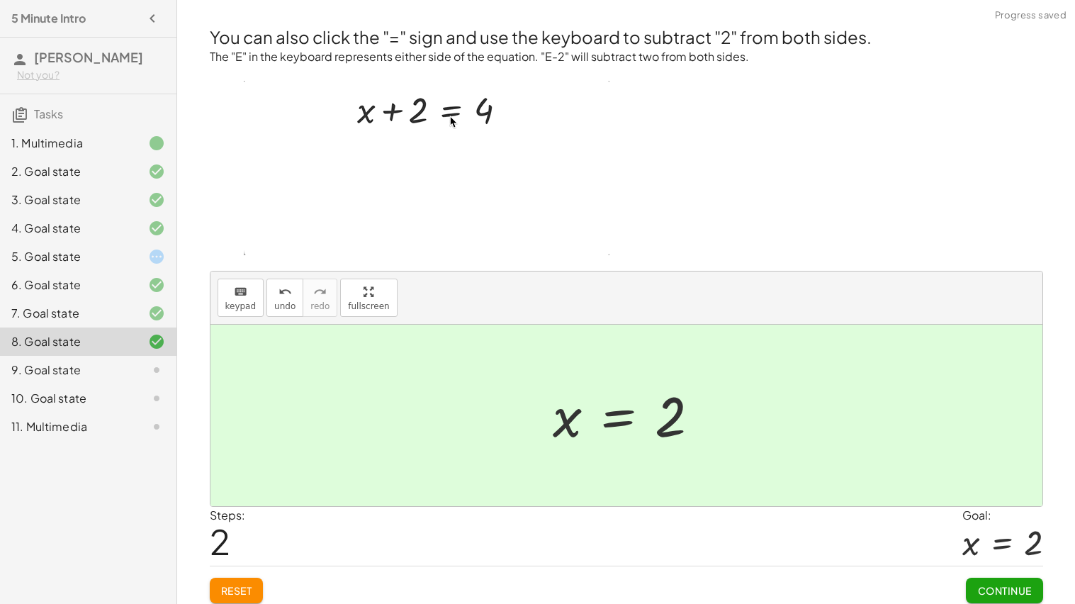
click at [1010, 580] on button "Continue" at bounding box center [1004, 591] width 77 height 26
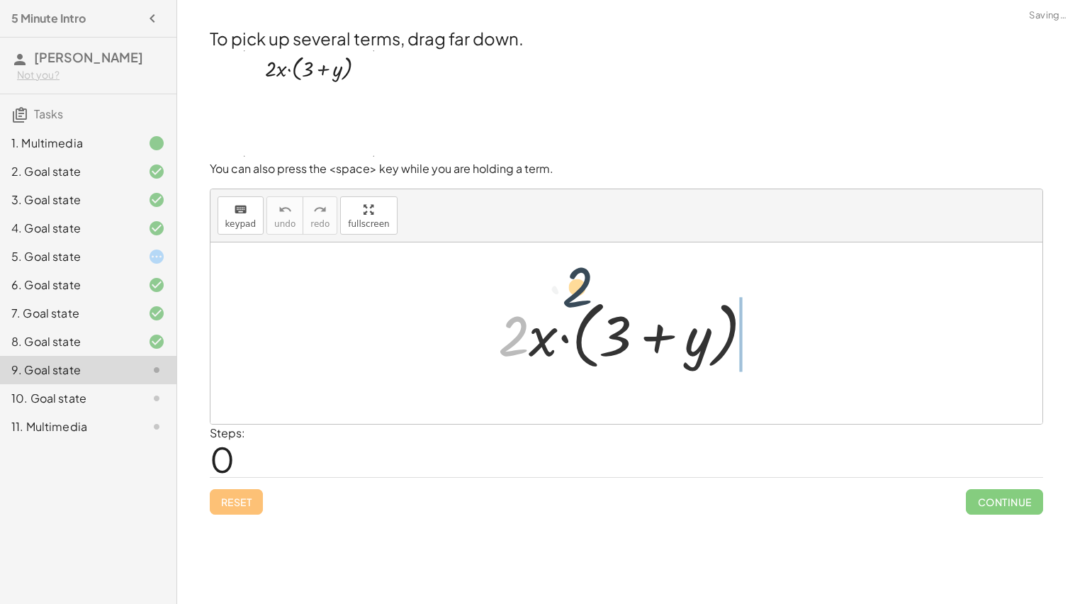
drag, startPoint x: 529, startPoint y: 332, endPoint x: 656, endPoint y: 282, distance: 136.5
click at [656, 282] on div "· 2 · 2 · x · ( + 3 + y )" at bounding box center [627, 332] width 832 height 181
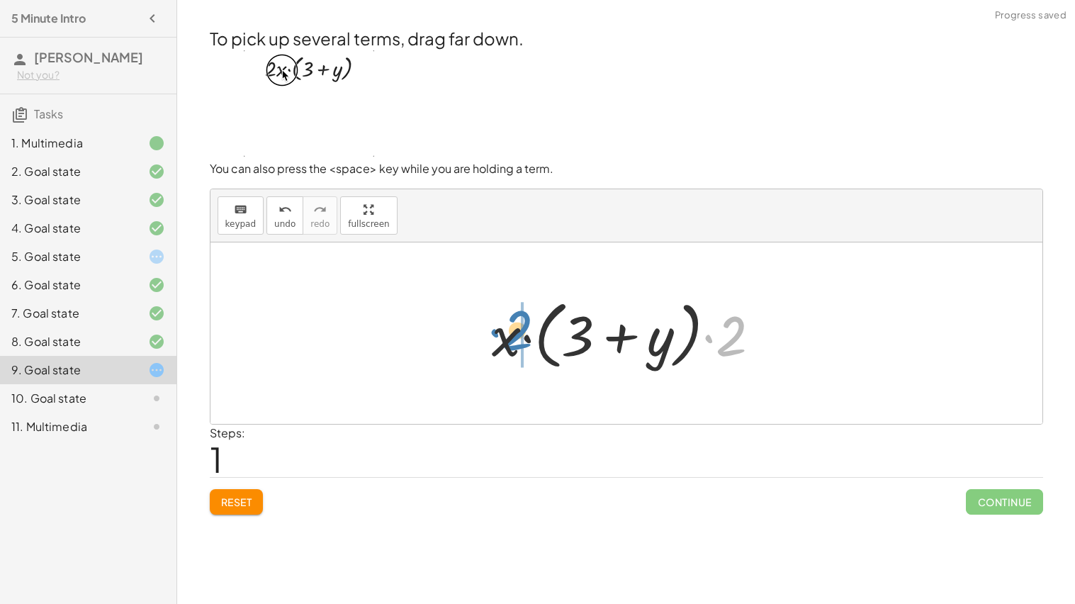
drag, startPoint x: 735, startPoint y: 333, endPoint x: 496, endPoint y: 336, distance: 238.9
click at [496, 336] on div at bounding box center [632, 334] width 294 height 82
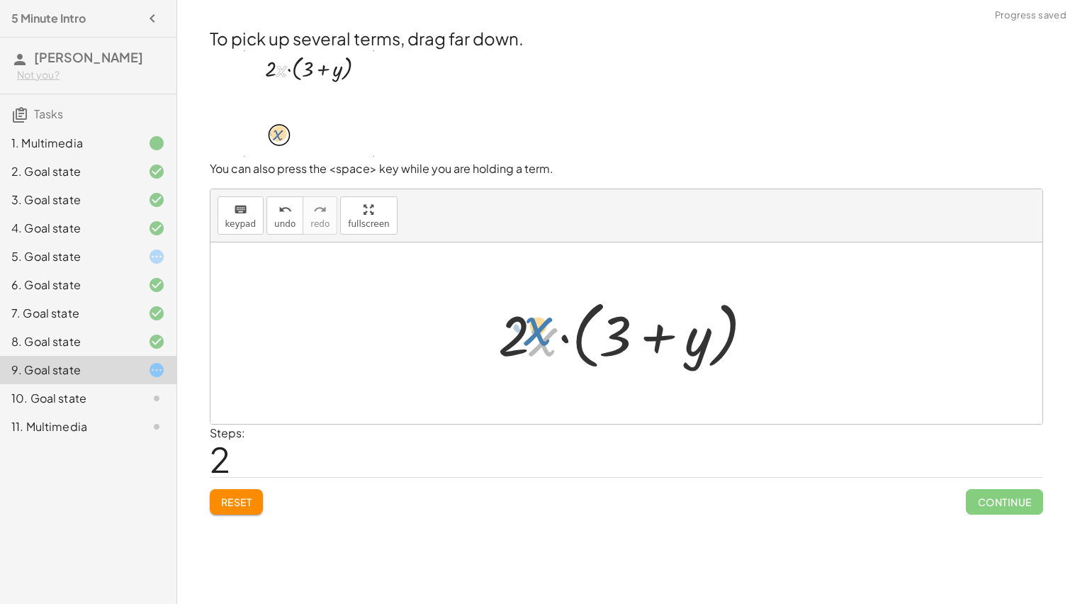
drag, startPoint x: 544, startPoint y: 341, endPoint x: 542, endPoint y: 349, distance: 8.3
click at [542, 349] on div at bounding box center [631, 334] width 281 height 82
drag, startPoint x: 512, startPoint y: 342, endPoint x: 615, endPoint y: 330, distance: 104.2
click at [615, 330] on div at bounding box center [631, 334] width 281 height 82
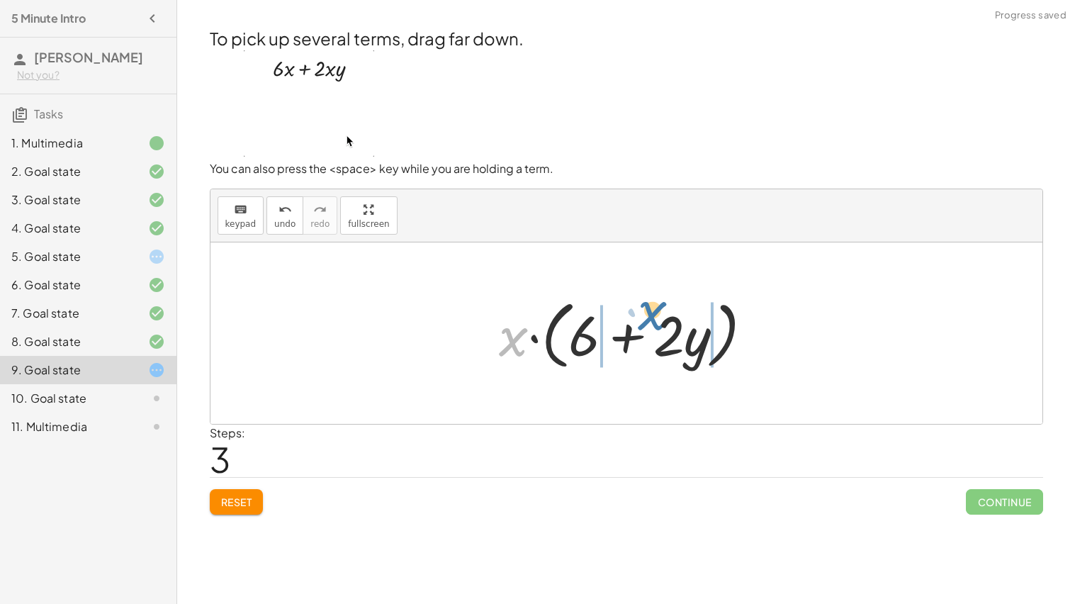
drag, startPoint x: 515, startPoint y: 343, endPoint x: 695, endPoint y: 341, distance: 180.1
click at [695, 341] on div at bounding box center [632, 334] width 280 height 82
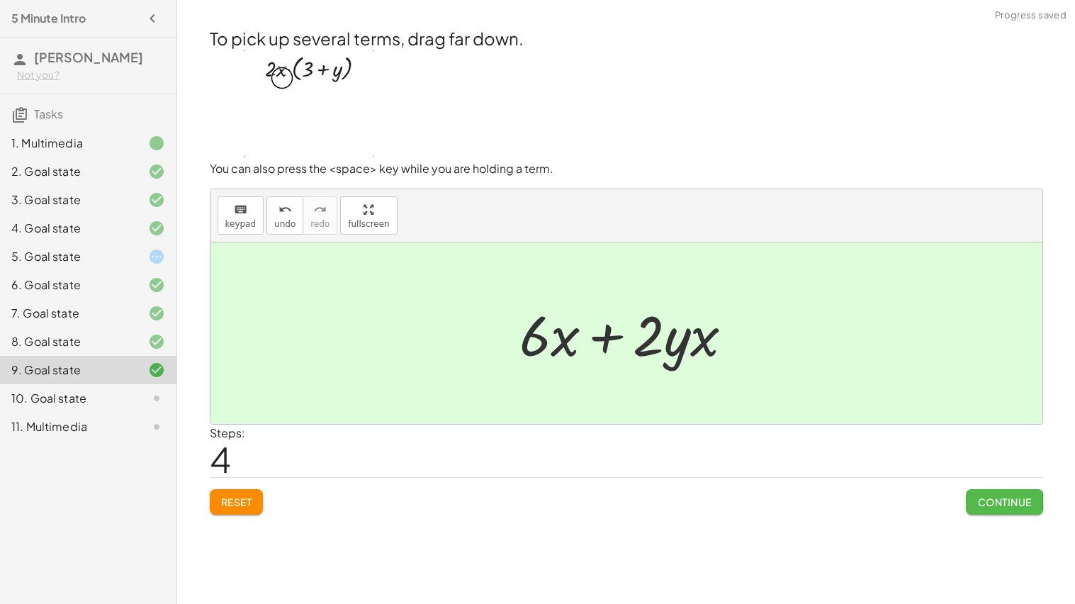
click at [980, 503] on span "Continue" at bounding box center [1005, 502] width 54 height 13
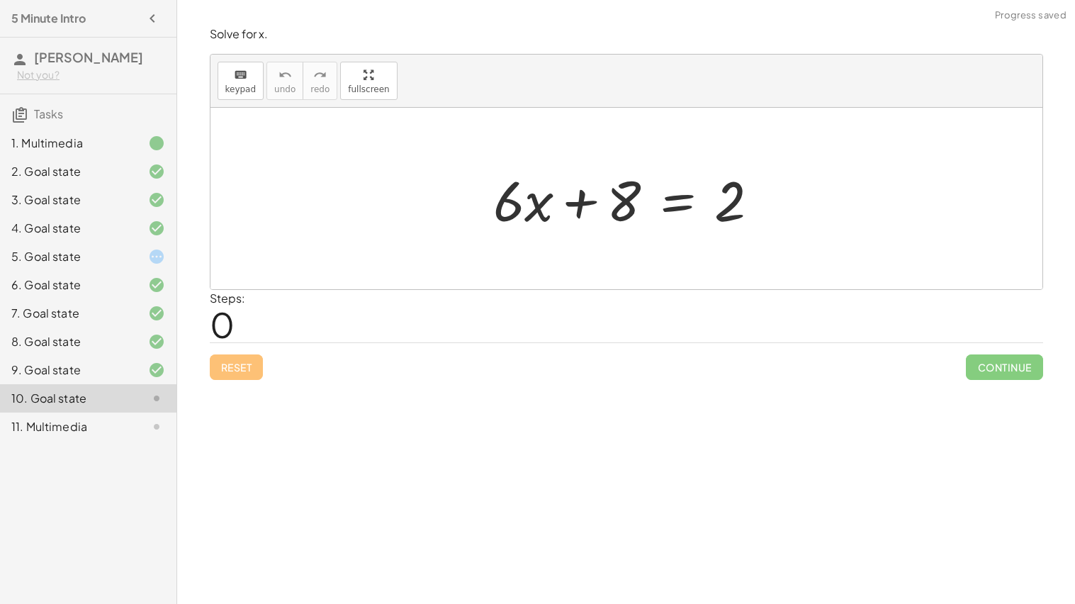
click at [522, 206] on div at bounding box center [631, 198] width 291 height 73
drag, startPoint x: 621, startPoint y: 201, endPoint x: 765, endPoint y: 251, distance: 152.2
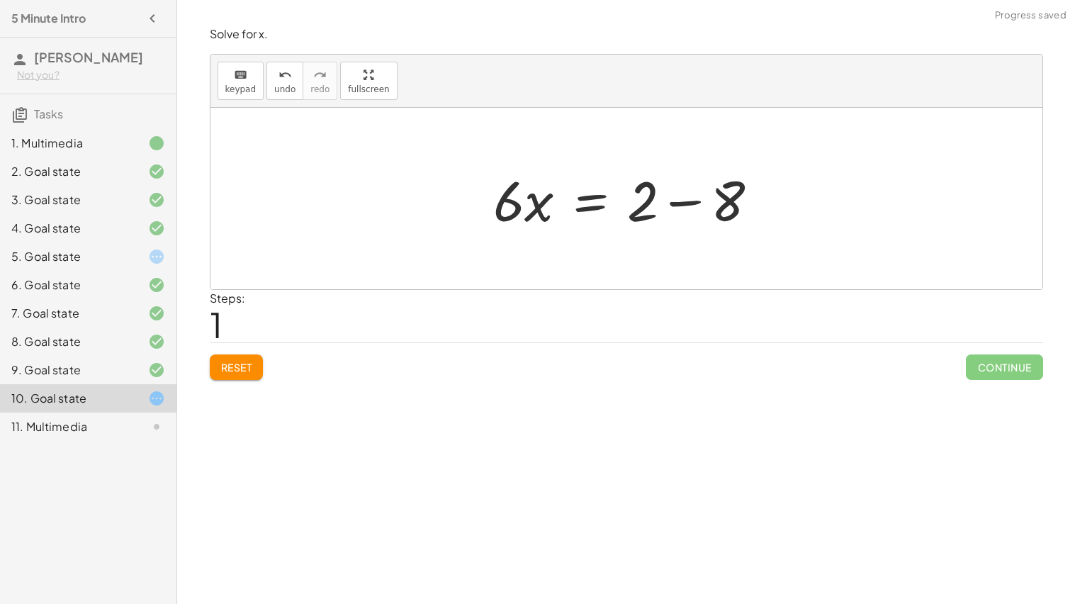
click at [674, 201] on div at bounding box center [631, 198] width 291 height 73
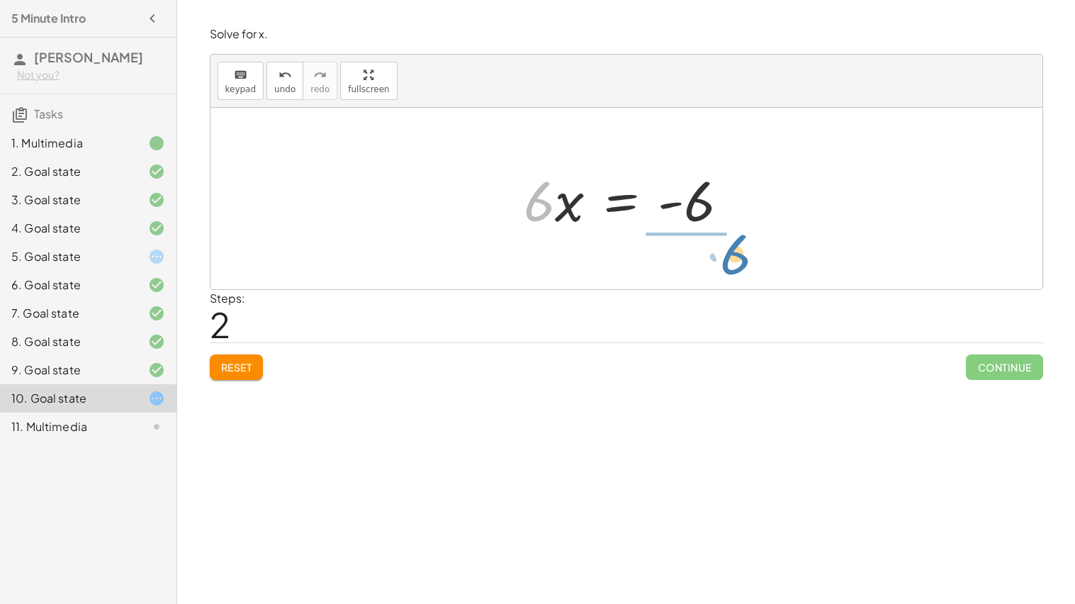
drag, startPoint x: 547, startPoint y: 206, endPoint x: 720, endPoint y: 261, distance: 182.1
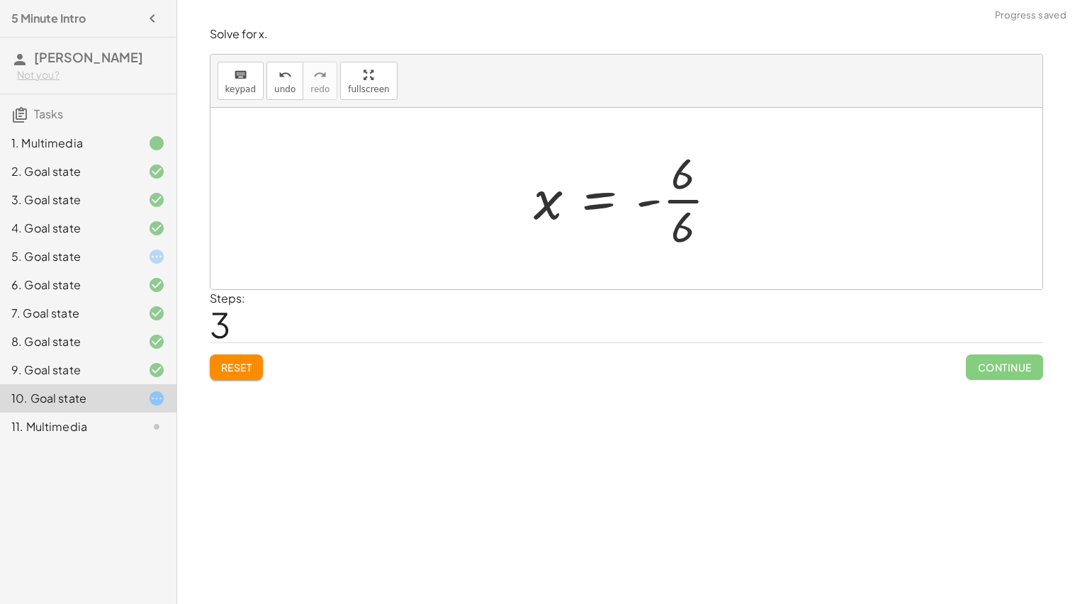
click at [668, 203] on div at bounding box center [632, 198] width 210 height 109
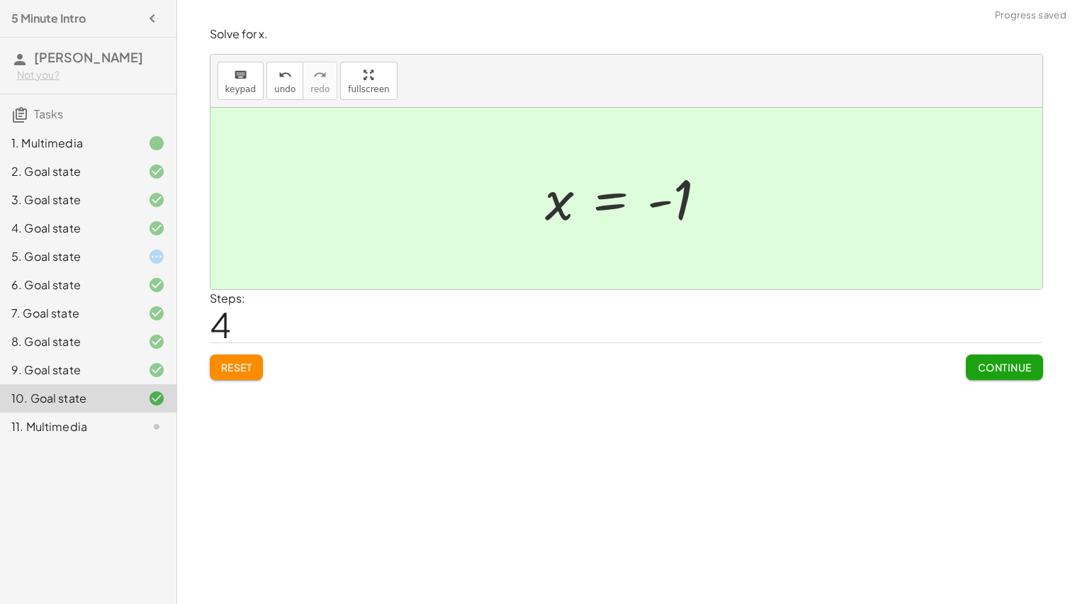
click at [978, 366] on span "Continue" at bounding box center [1005, 367] width 54 height 13
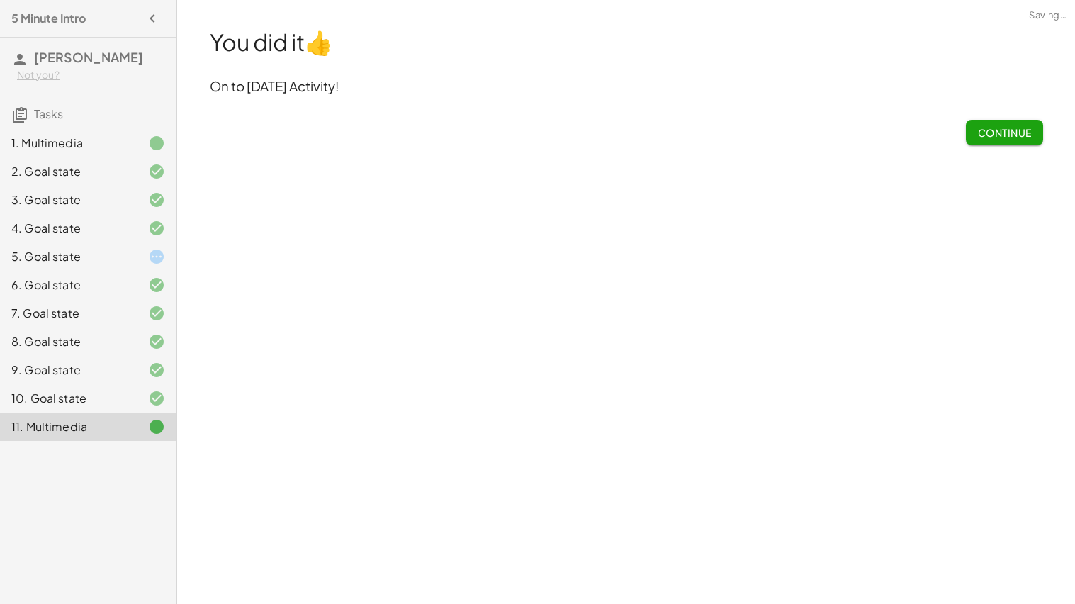
click at [990, 141] on button "Continue" at bounding box center [1004, 133] width 77 height 26
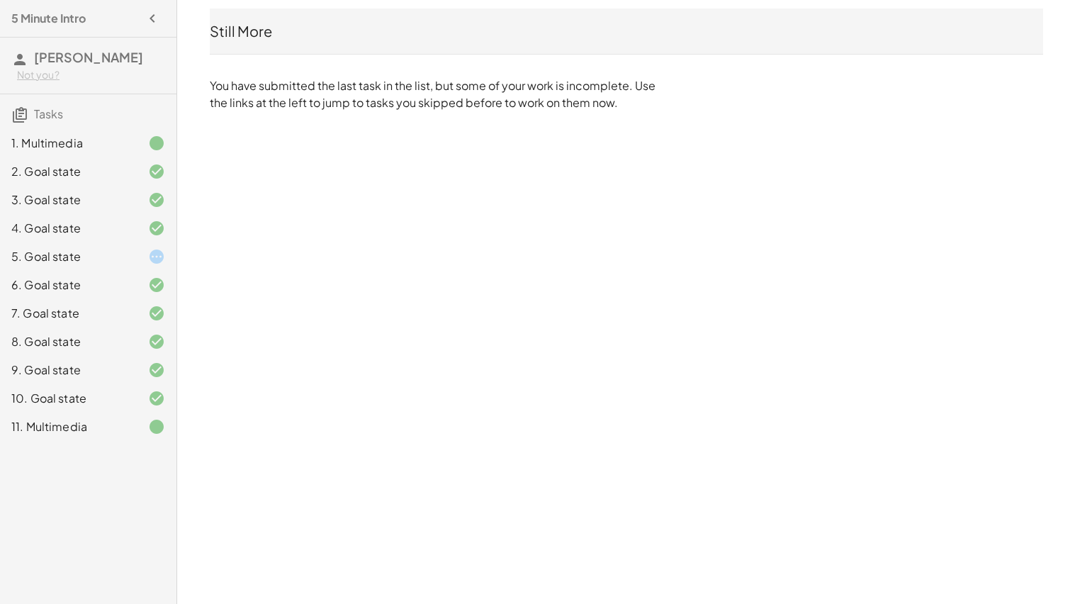
click at [103, 255] on div "5. Goal state" at bounding box center [68, 256] width 114 height 17
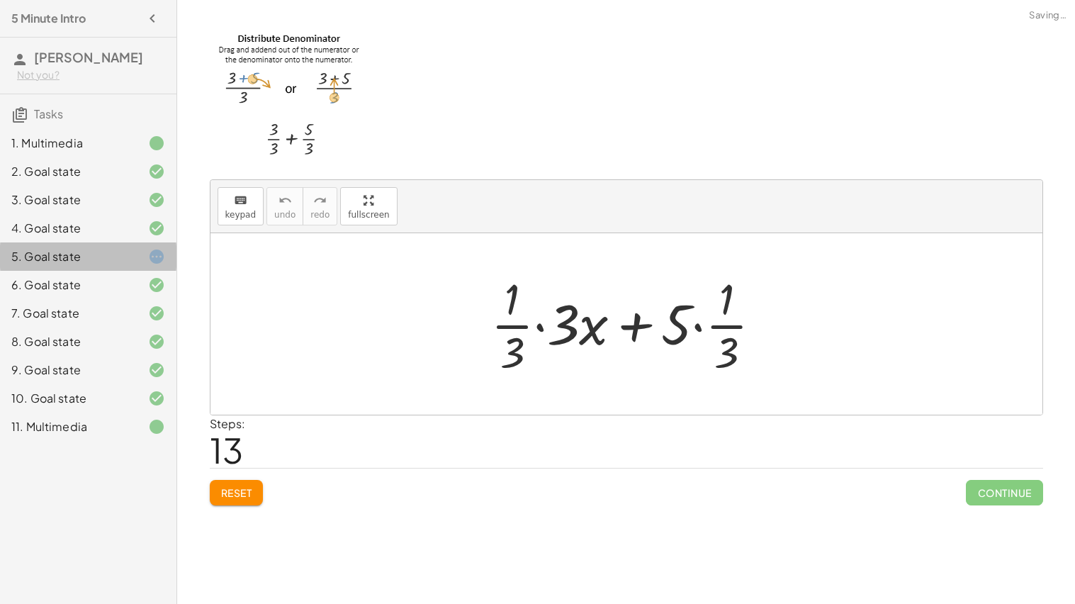
click at [95, 283] on div "6. Goal state" at bounding box center [68, 284] width 114 height 17
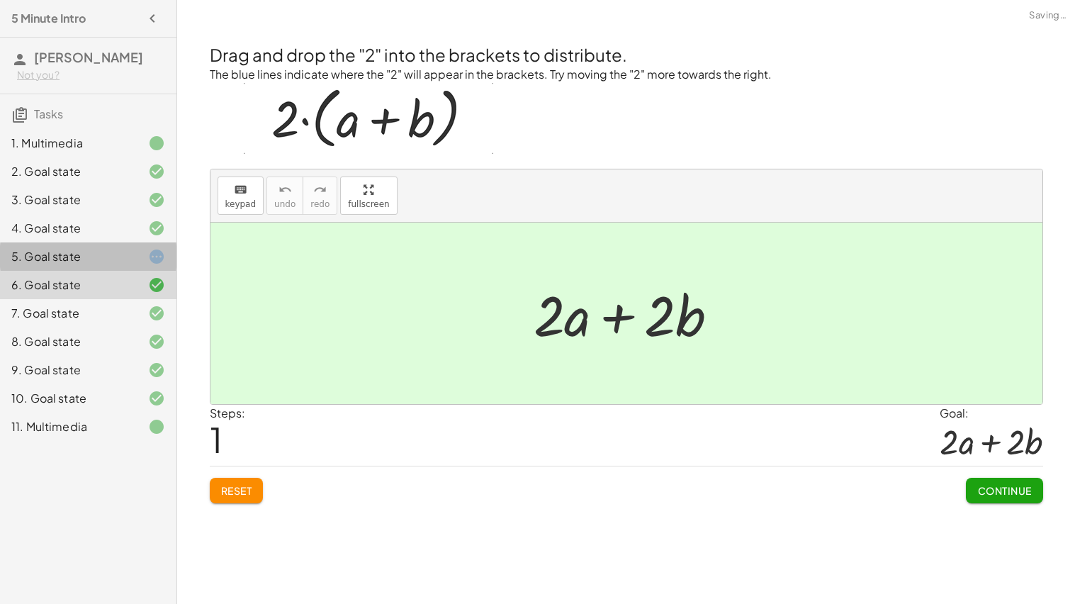
click at [104, 259] on div "5. Goal state" at bounding box center [68, 256] width 114 height 17
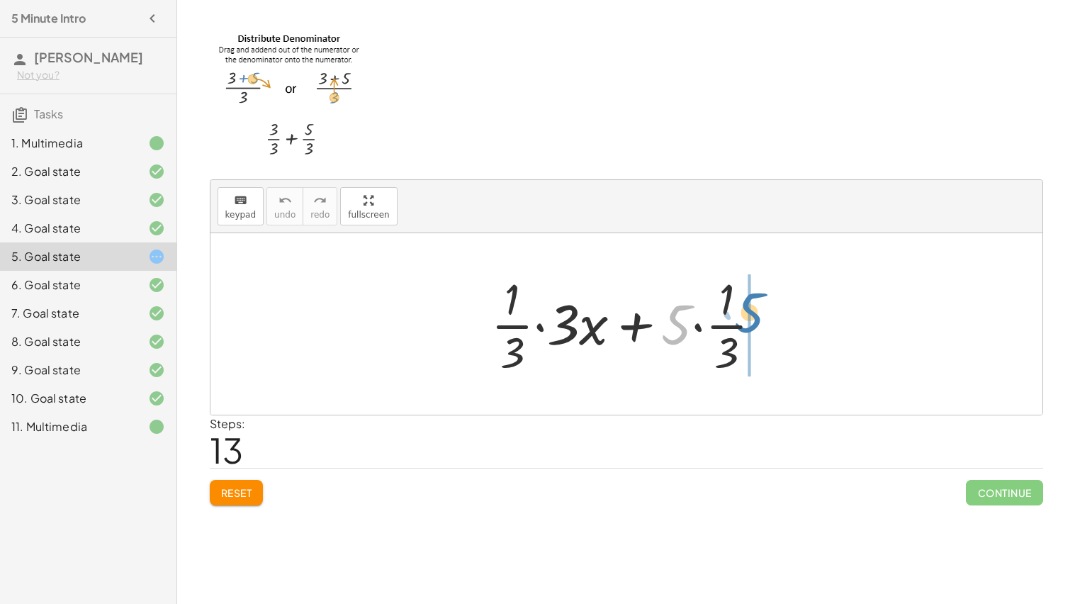
drag, startPoint x: 671, startPoint y: 325, endPoint x: 720, endPoint y: 306, distance: 52.8
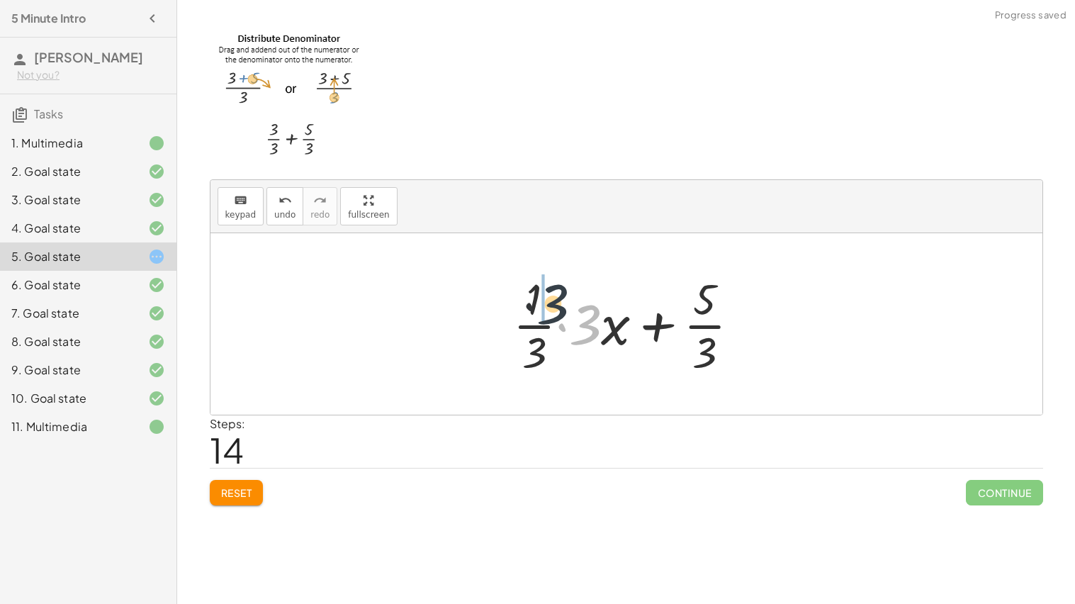
drag, startPoint x: 600, startPoint y: 316, endPoint x: 547, endPoint y: 288, distance: 60.9
click at [547, 288] on div at bounding box center [632, 323] width 252 height 109
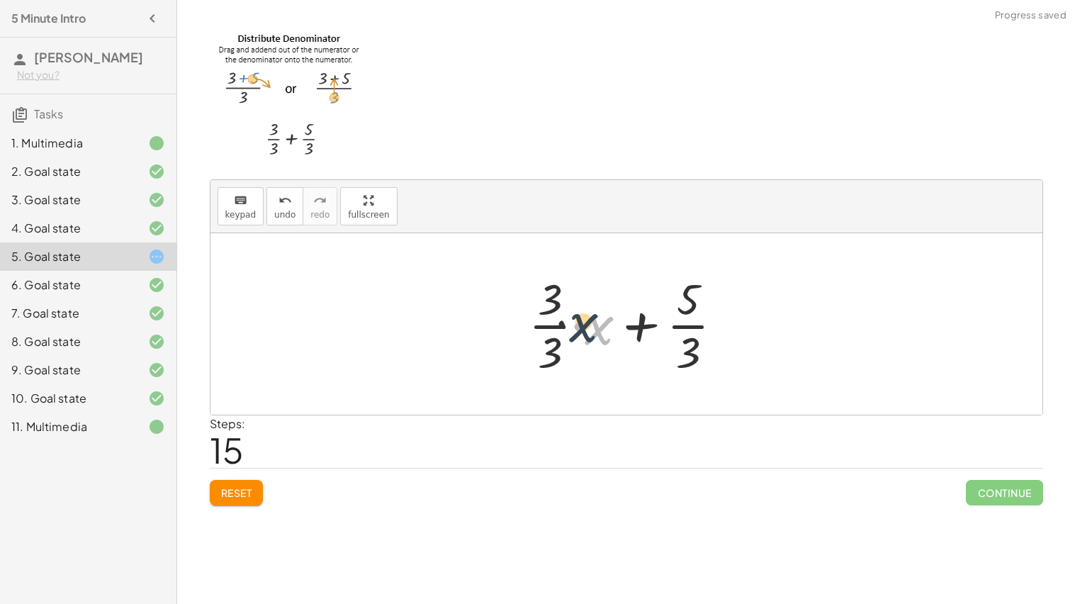
drag, startPoint x: 591, startPoint y: 324, endPoint x: 569, endPoint y: 321, distance: 22.2
click at [569, 321] on div at bounding box center [632, 323] width 220 height 109
drag, startPoint x: 592, startPoint y: 331, endPoint x: 533, endPoint y: 323, distance: 59.4
click at [533, 323] on div at bounding box center [632, 323] width 220 height 109
click at [574, 301] on div at bounding box center [631, 323] width 209 height 109
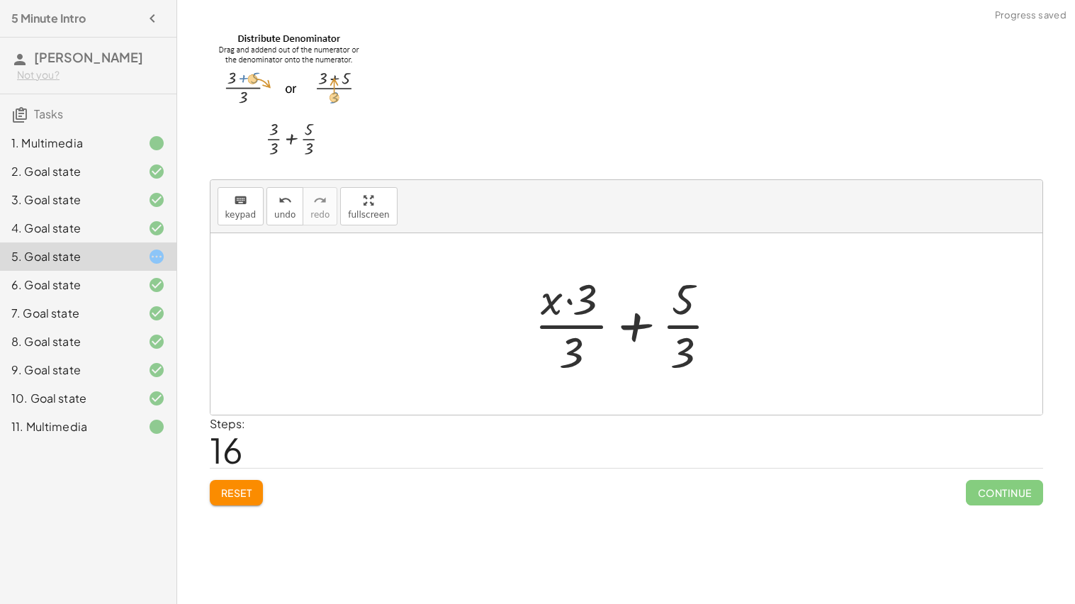
click at [572, 302] on div at bounding box center [631, 323] width 209 height 109
drag, startPoint x: 552, startPoint y: 307, endPoint x: 697, endPoint y: 313, distance: 145.5
click at [697, 313] on div at bounding box center [631, 323] width 209 height 109
click at [569, 299] on div at bounding box center [631, 323] width 209 height 109
drag, startPoint x: 549, startPoint y: 300, endPoint x: 550, endPoint y: 358, distance: 58.1
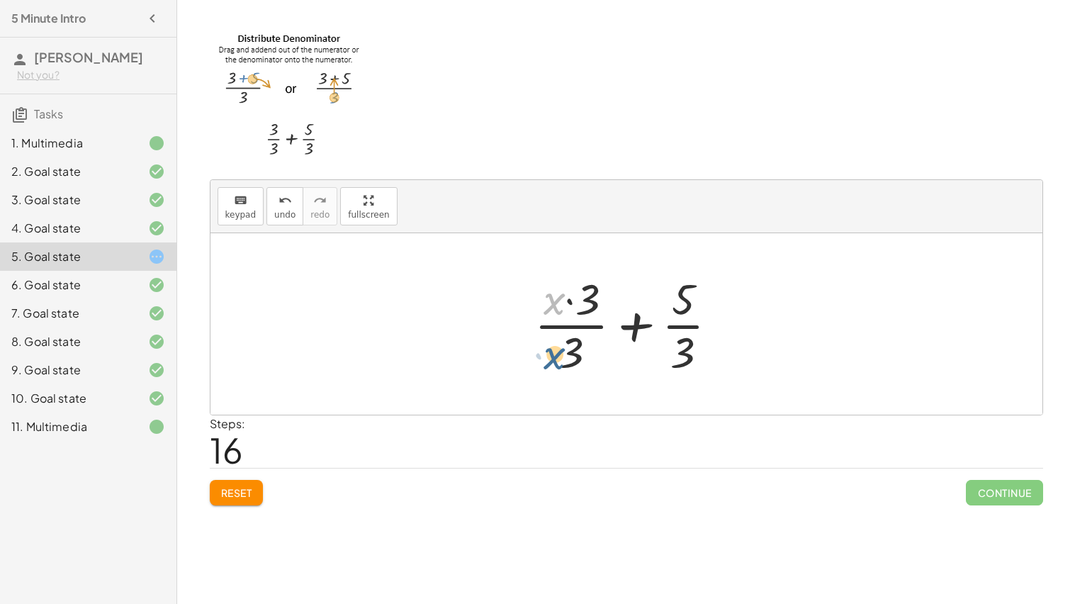
click at [550, 358] on div at bounding box center [631, 323] width 209 height 109
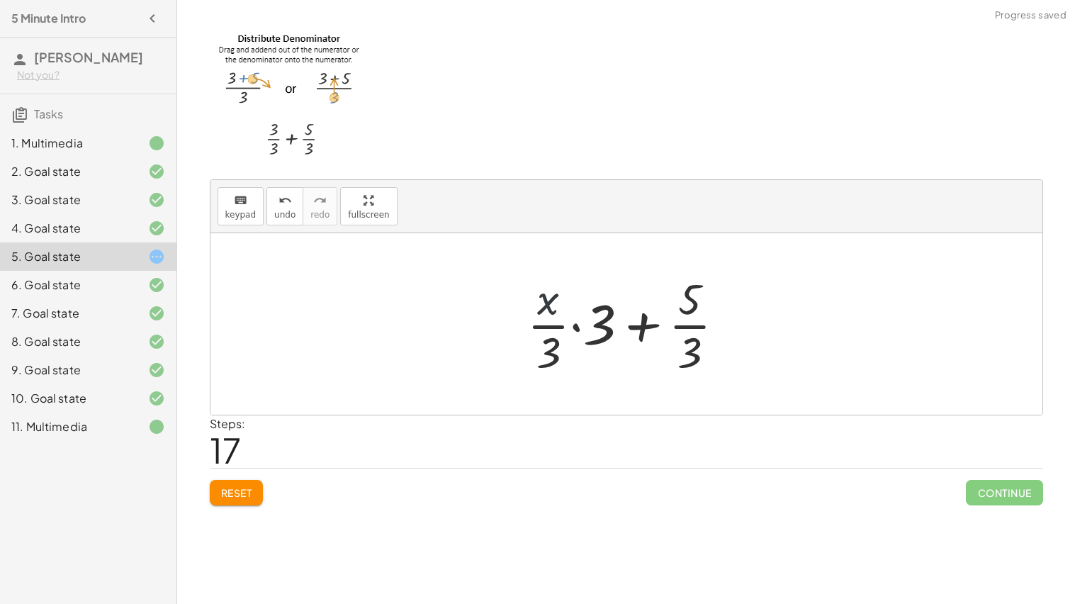
drag, startPoint x: 540, startPoint y: 299, endPoint x: 547, endPoint y: 306, distance: 9.5
click at [547, 306] on div at bounding box center [631, 323] width 223 height 109
drag, startPoint x: 547, startPoint y: 297, endPoint x: 593, endPoint y: 340, distance: 63.2
click at [593, 340] on div at bounding box center [631, 323] width 223 height 109
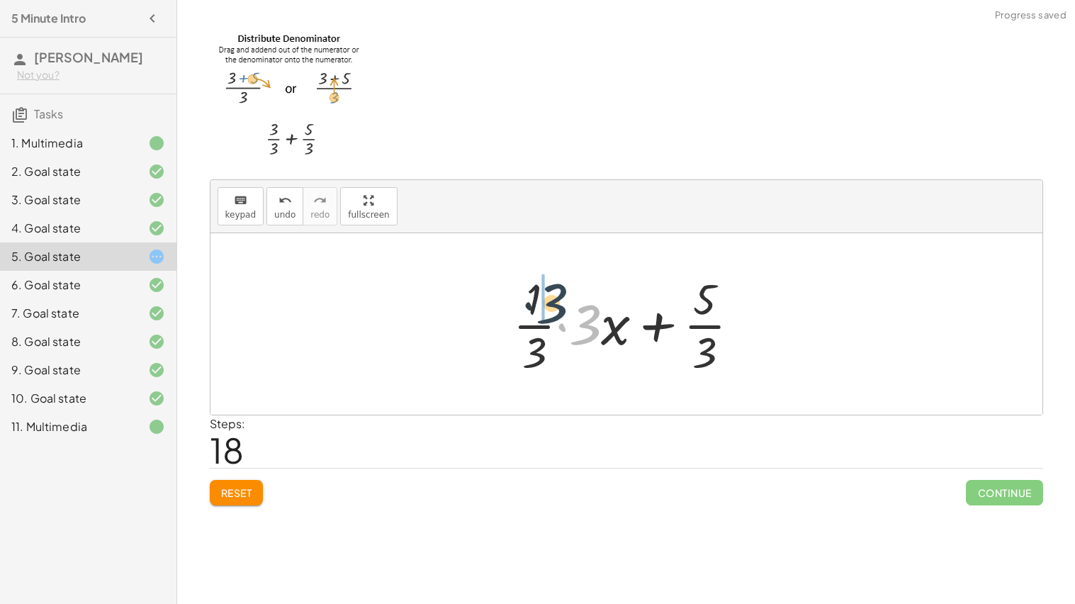
drag, startPoint x: 584, startPoint y: 316, endPoint x: 545, endPoint y: 293, distance: 45.5
click at [545, 293] on div at bounding box center [632, 323] width 252 height 109
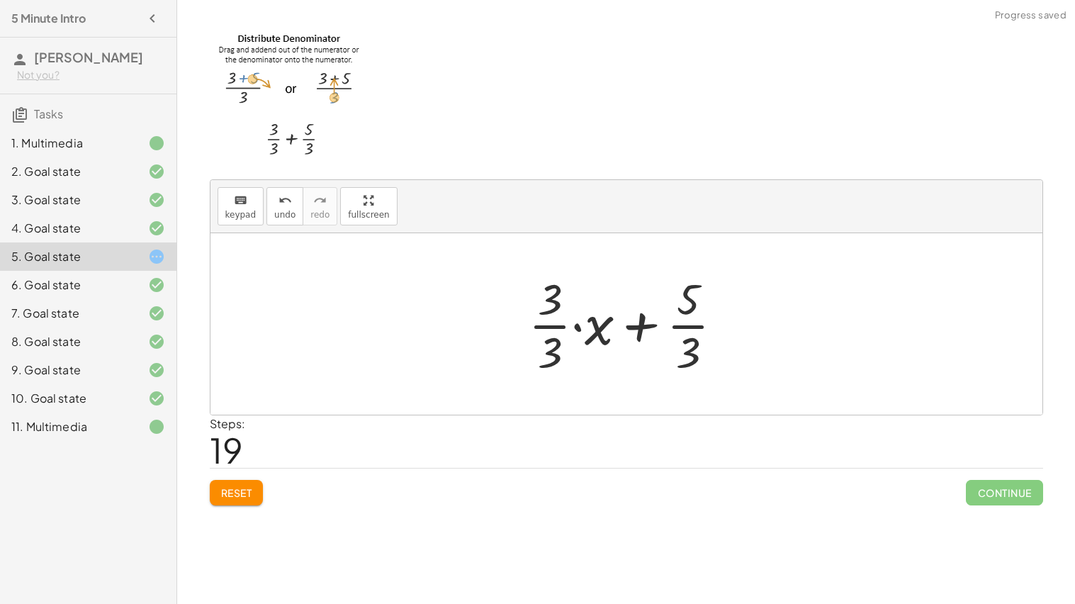
click at [581, 325] on div at bounding box center [632, 323] width 220 height 109
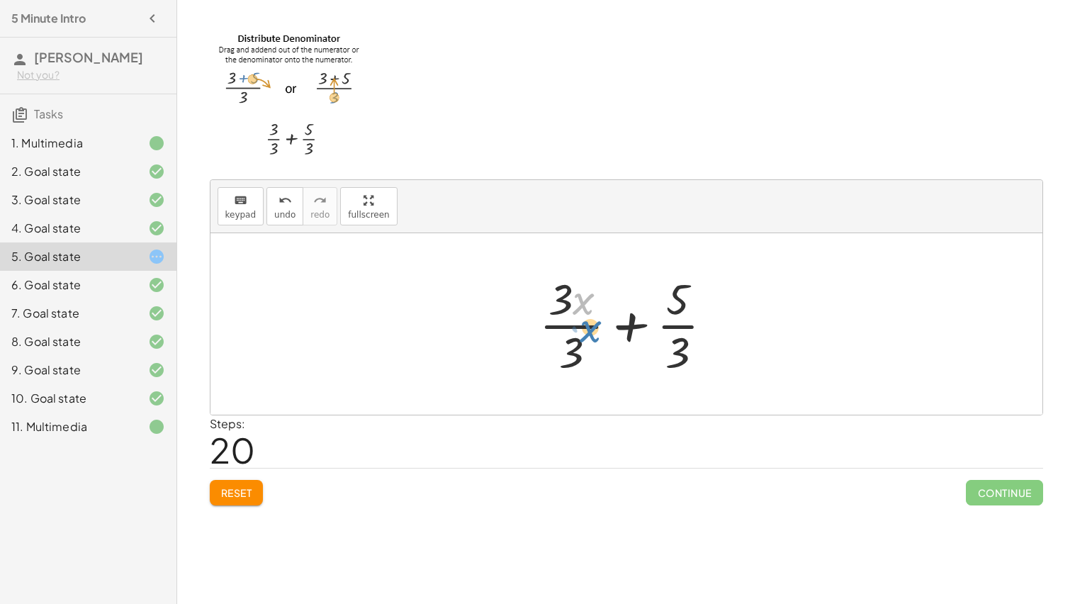
drag, startPoint x: 582, startPoint y: 302, endPoint x: 584, endPoint y: 330, distance: 27.7
click at [584, 330] on div at bounding box center [631, 323] width 199 height 109
drag, startPoint x: 581, startPoint y: 301, endPoint x: 679, endPoint y: 371, distance: 121.0
click at [679, 371] on div at bounding box center [631, 323] width 199 height 109
click at [576, 348] on div at bounding box center [631, 323] width 199 height 109
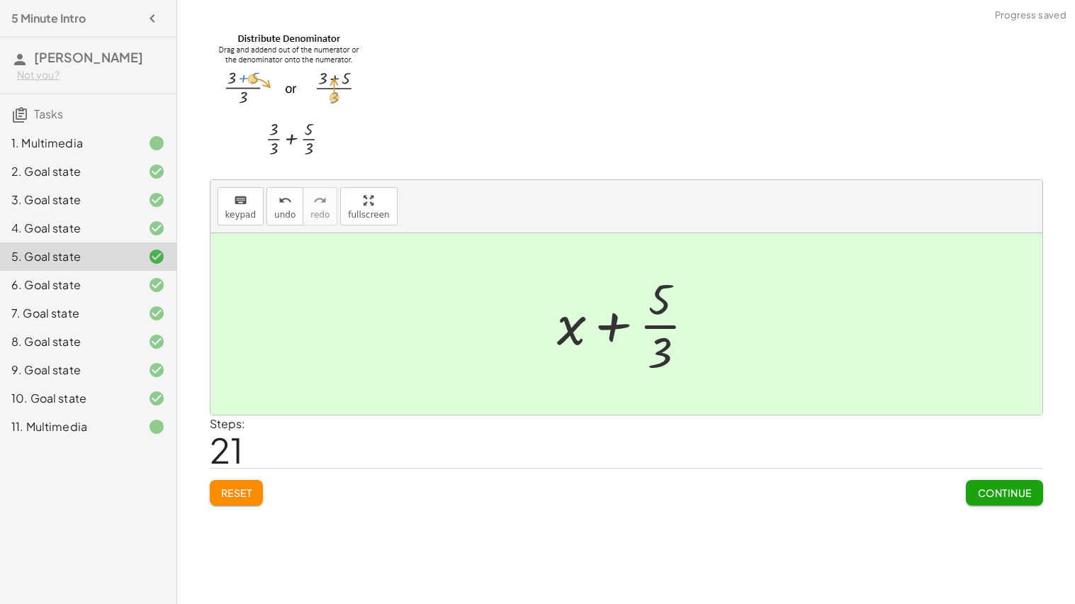
click at [1000, 493] on span "Continue" at bounding box center [1005, 492] width 54 height 13
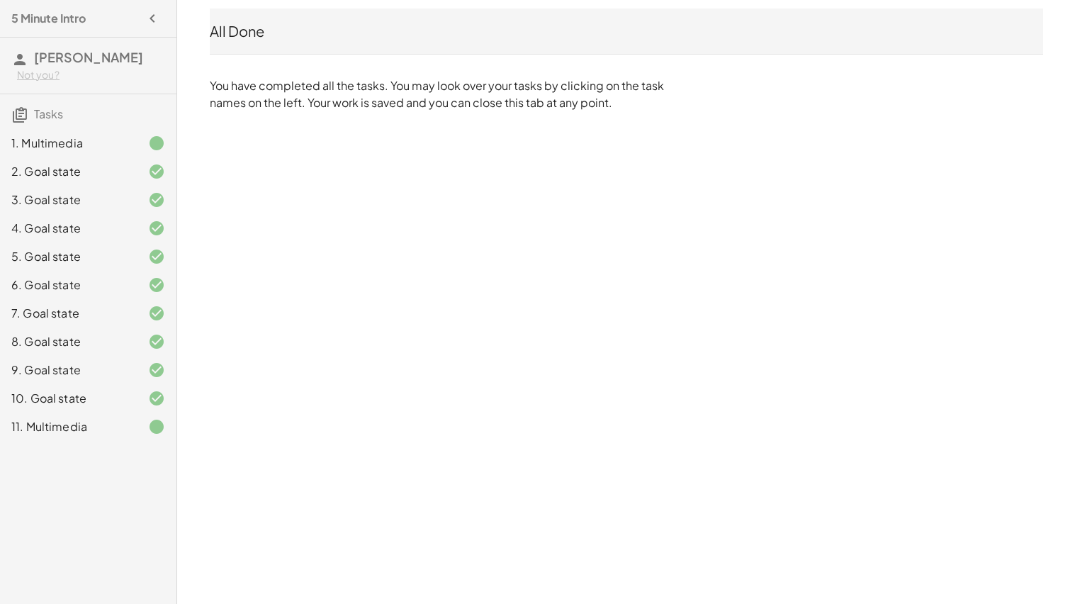
click at [121, 427] on div "11. Multimedia" at bounding box center [68, 426] width 114 height 17
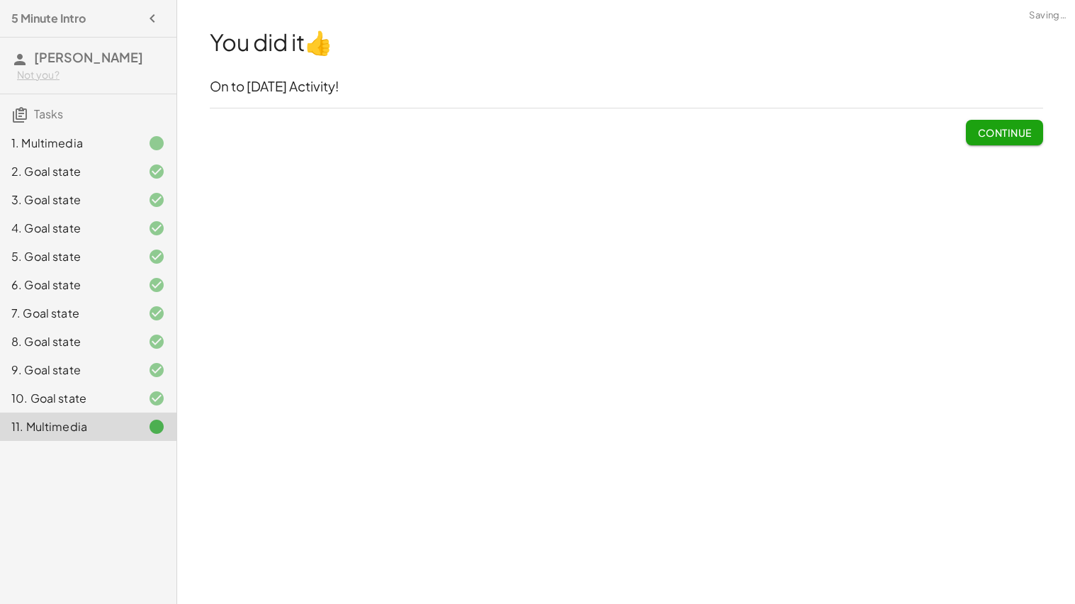
click at [1028, 133] on span "Continue" at bounding box center [1005, 132] width 54 height 13
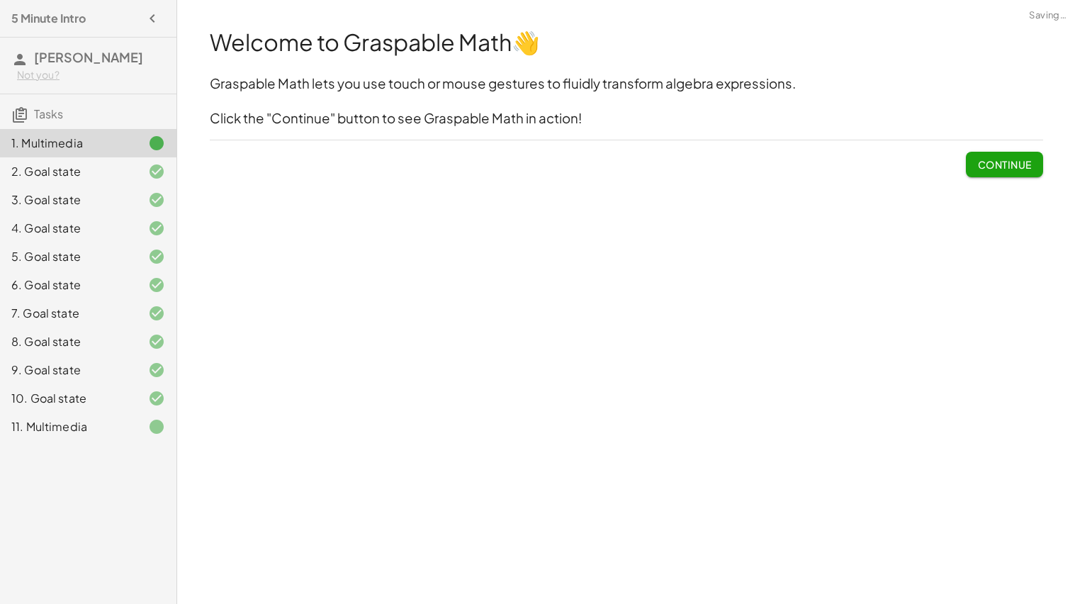
click at [1014, 164] on span "Continue" at bounding box center [1005, 164] width 54 height 13
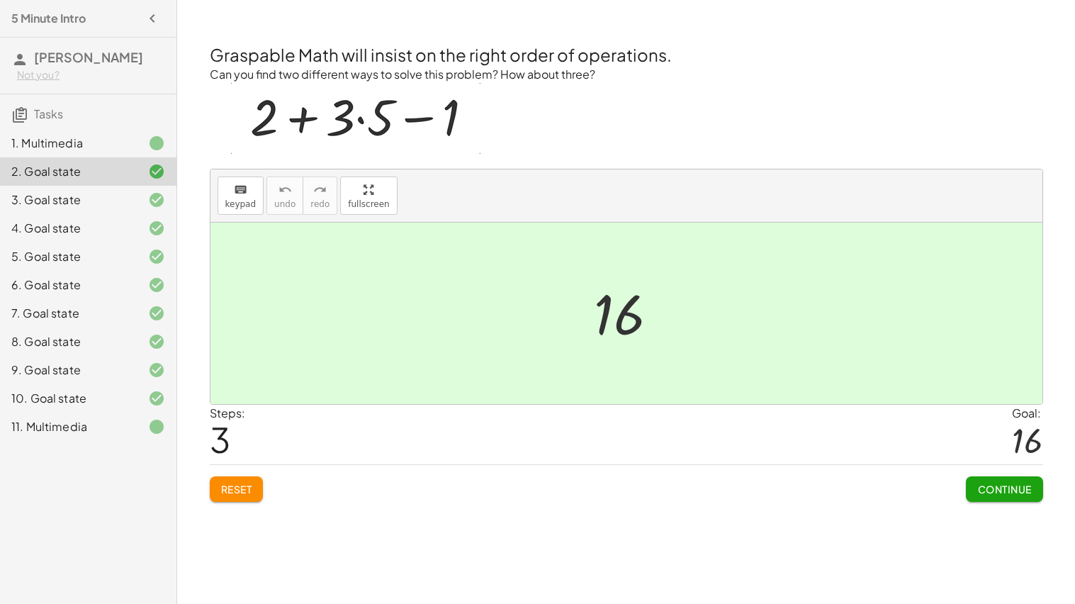
click at [984, 496] on button "Continue" at bounding box center [1004, 489] width 77 height 26
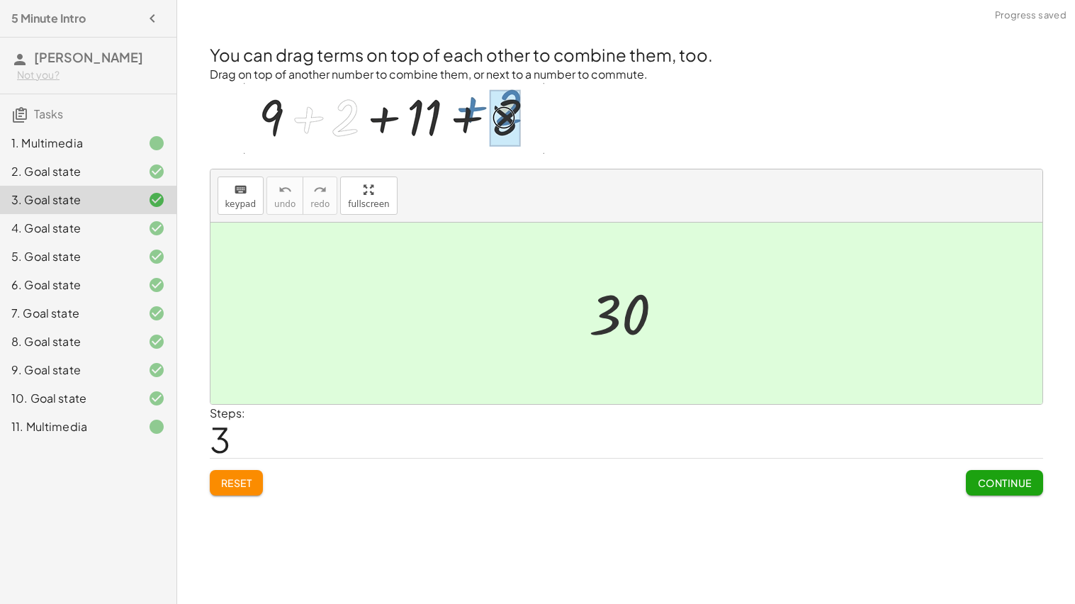
click at [982, 488] on span "Continue" at bounding box center [1005, 482] width 54 height 13
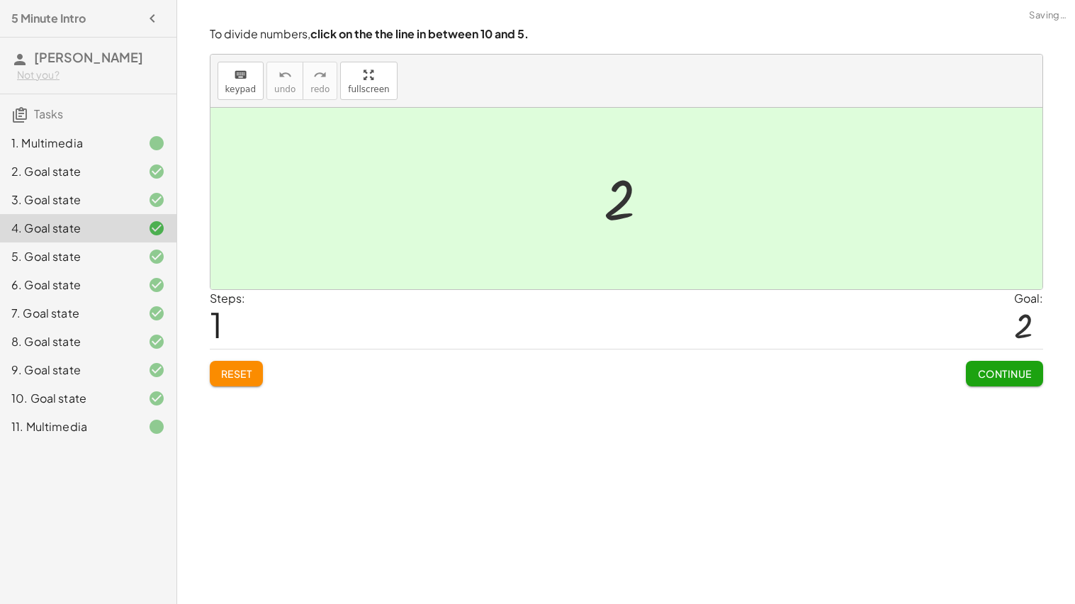
click at [982, 488] on div "Welcome to Graspable Math 👋 Graspable Math lets you use touch or mouse gestures…" at bounding box center [626, 302] width 898 height 604
click at [988, 369] on span "Continue" at bounding box center [1005, 373] width 54 height 13
click at [0, 0] on div at bounding box center [0, 0] width 0 height 0
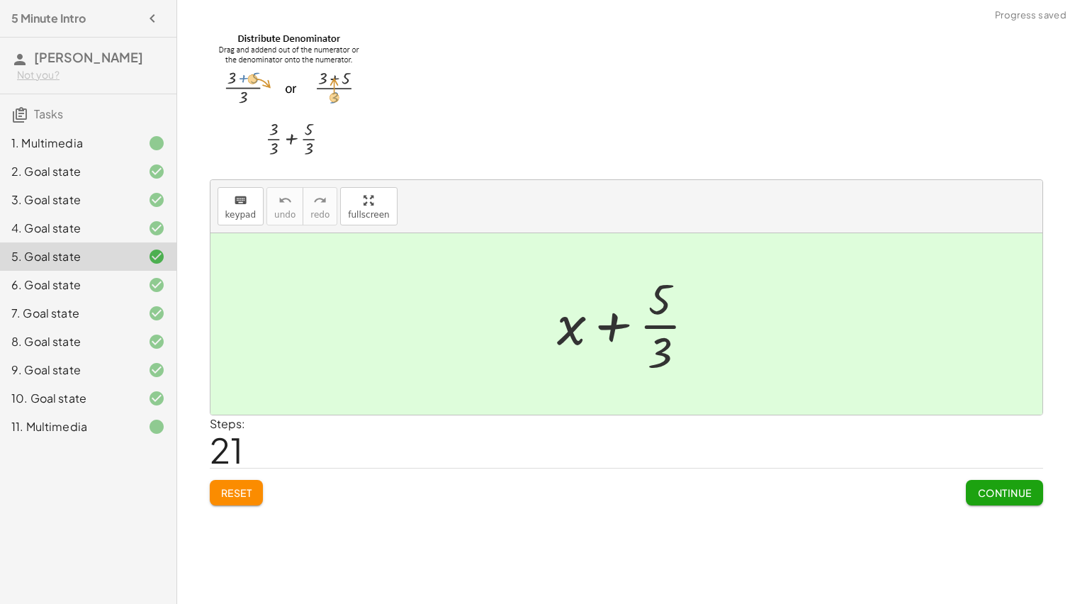
click at [986, 492] on span "Continue" at bounding box center [1005, 492] width 54 height 13
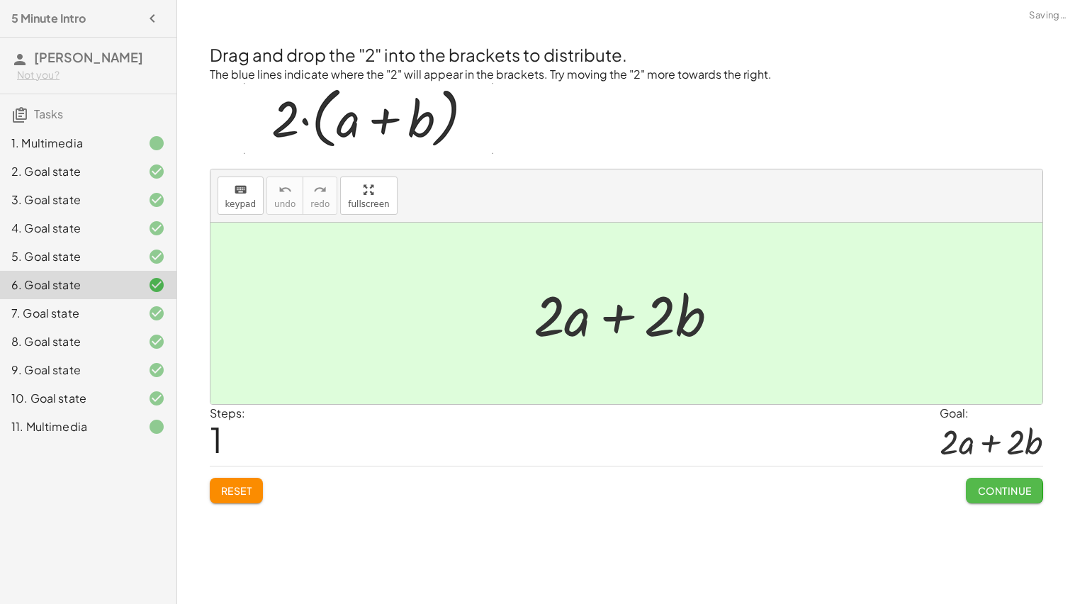
click at [983, 485] on span "Continue" at bounding box center [1005, 490] width 54 height 13
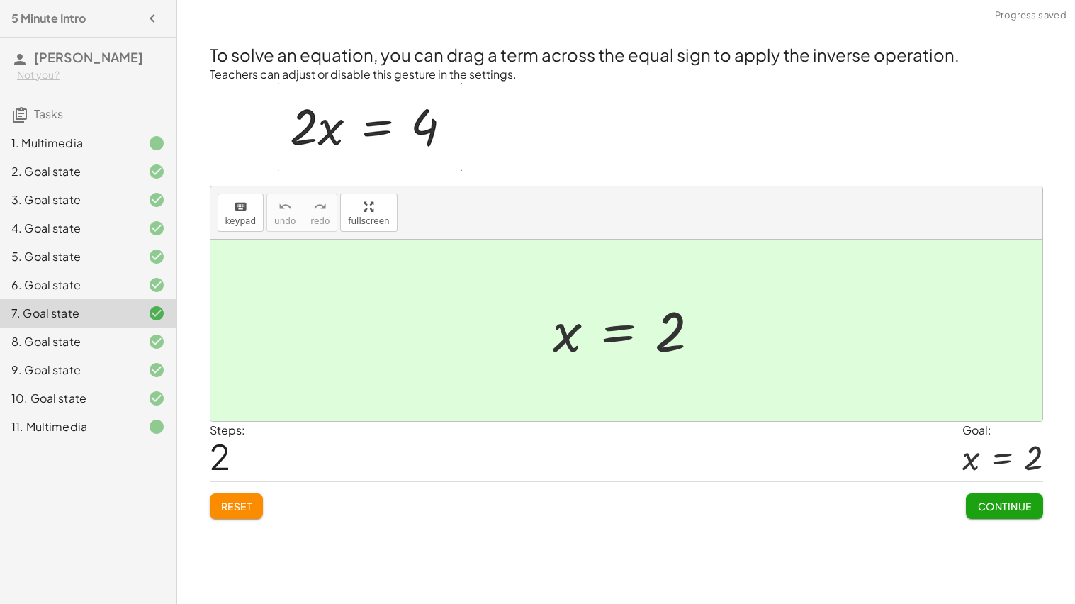
click at [983, 485] on div "Continue" at bounding box center [1004, 500] width 77 height 37
click at [980, 498] on button "Continue" at bounding box center [1004, 506] width 77 height 26
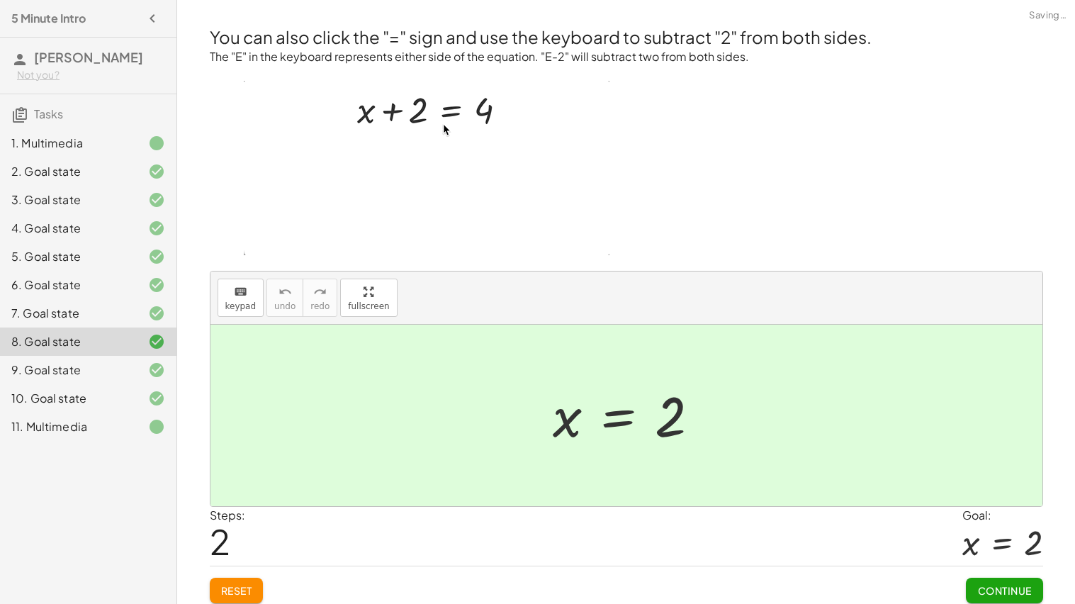
click at [980, 496] on div at bounding box center [627, 415] width 832 height 181
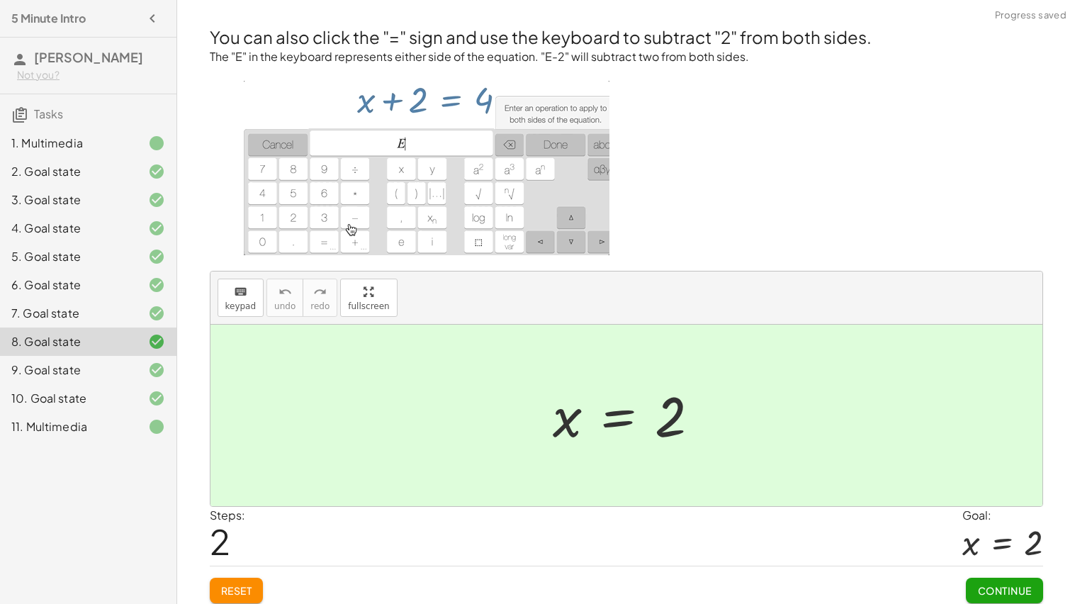
click at [978, 590] on span "Continue" at bounding box center [1005, 590] width 54 height 13
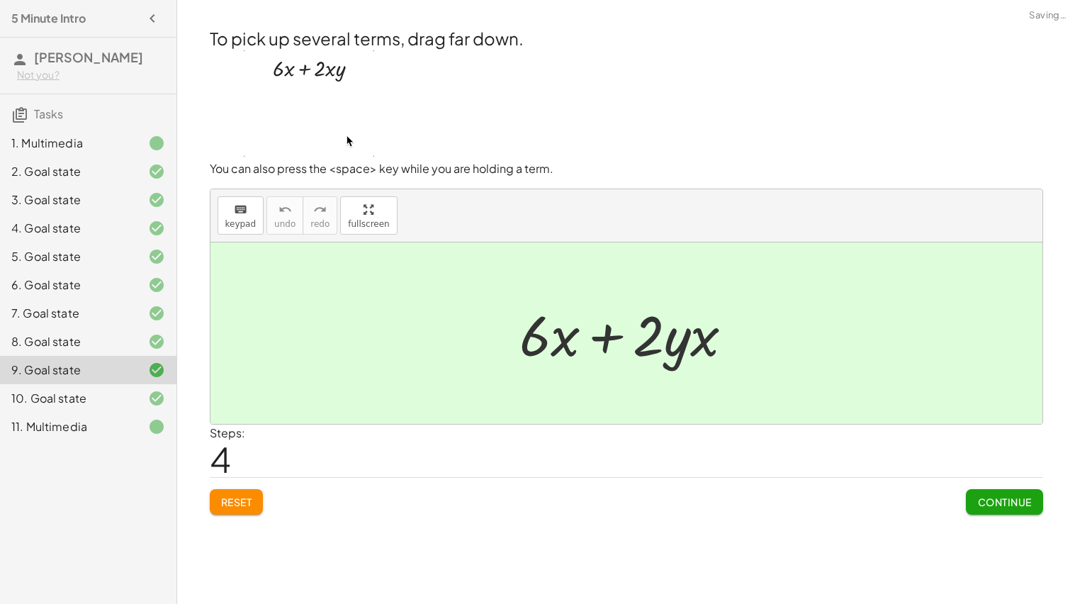
click at [999, 505] on span "Continue" at bounding box center [1005, 502] width 54 height 13
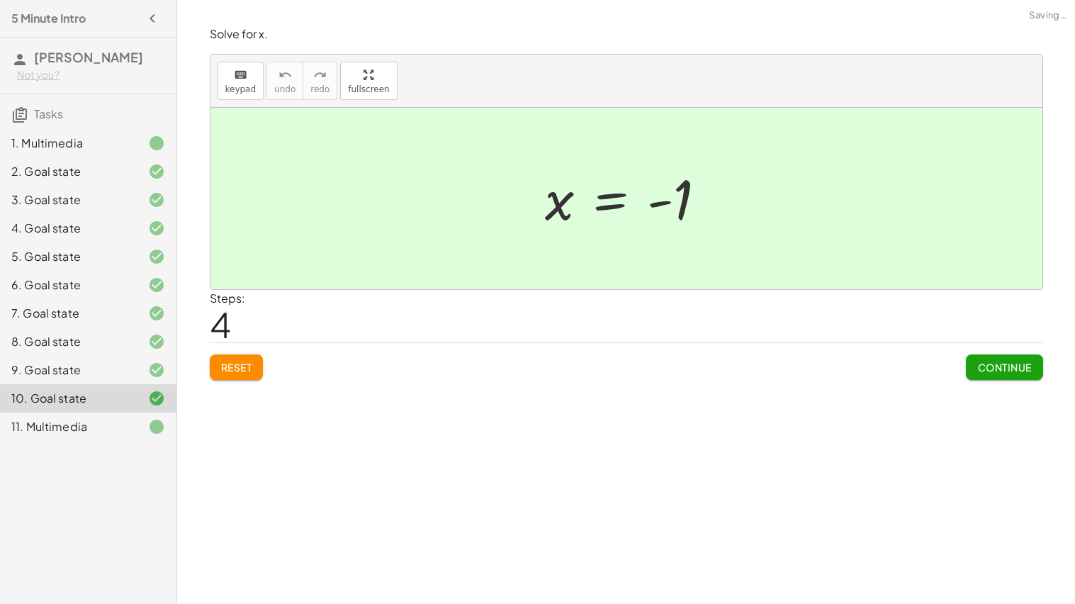
click at [987, 371] on span "Continue" at bounding box center [1005, 367] width 54 height 13
